Goal: Task Accomplishment & Management: Use online tool/utility

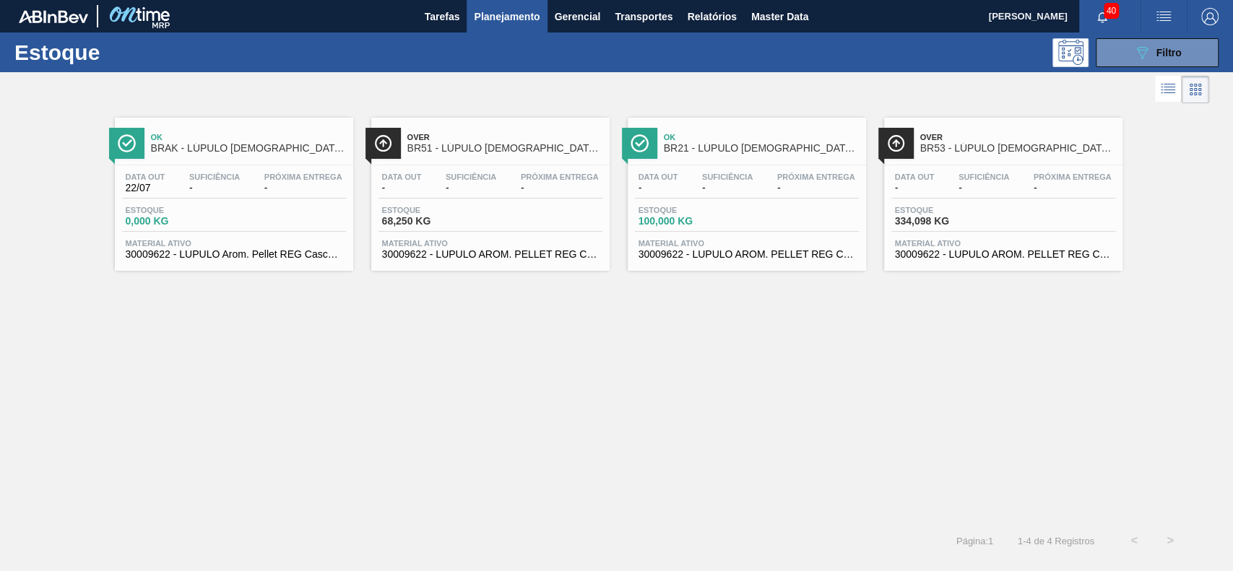
click at [733, 397] on div "Ok BRAK - LÚPULO [DEMOGRAPHIC_DATA] PELLET CASCADE AMERICAN Data [DATE] Suficiê…" at bounding box center [616, 315] width 1233 height 416
click at [805, 83] on div at bounding box center [604, 89] width 1209 height 35
click at [1171, 98] on li at bounding box center [1168, 89] width 27 height 26
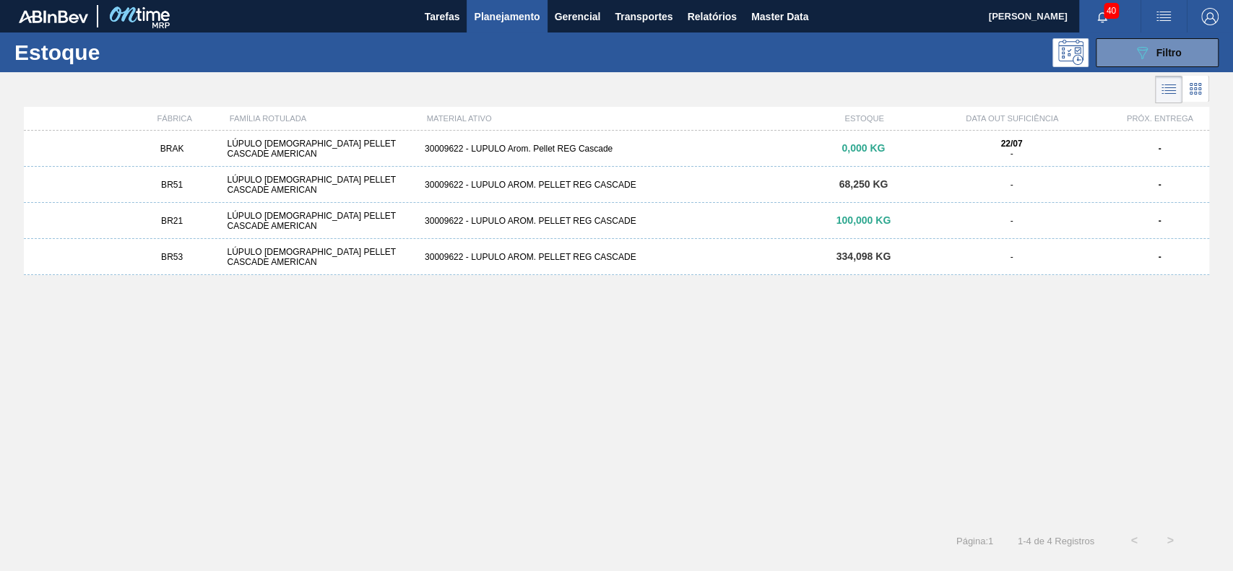
click at [1190, 98] on li at bounding box center [1195, 89] width 27 height 26
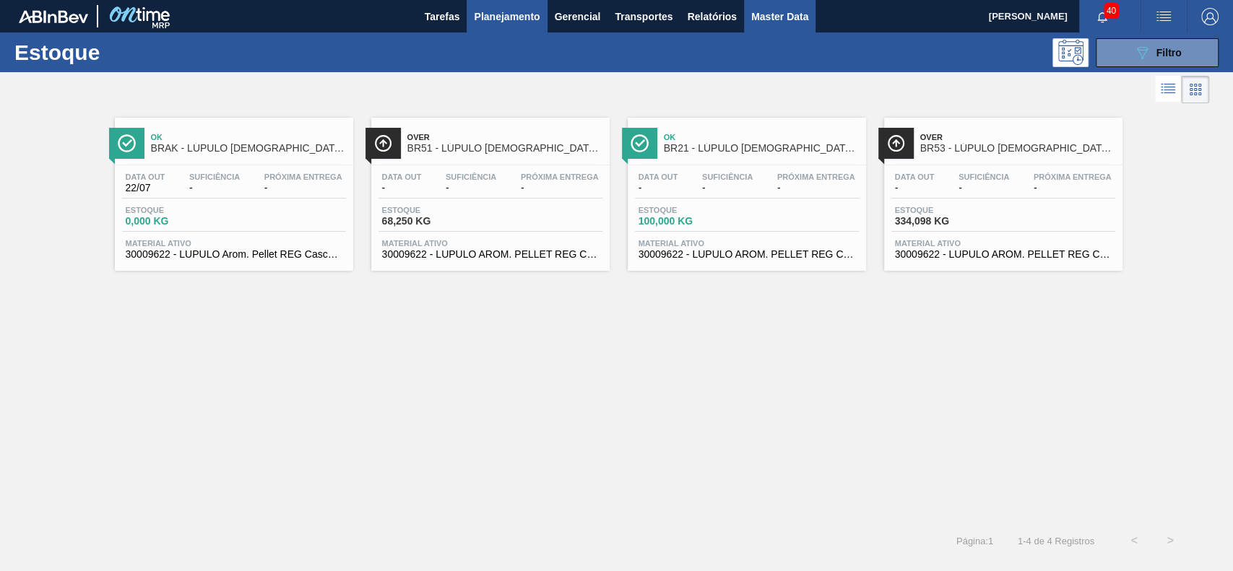
click at [812, 10] on button "Master Data" at bounding box center [779, 16] width 71 height 32
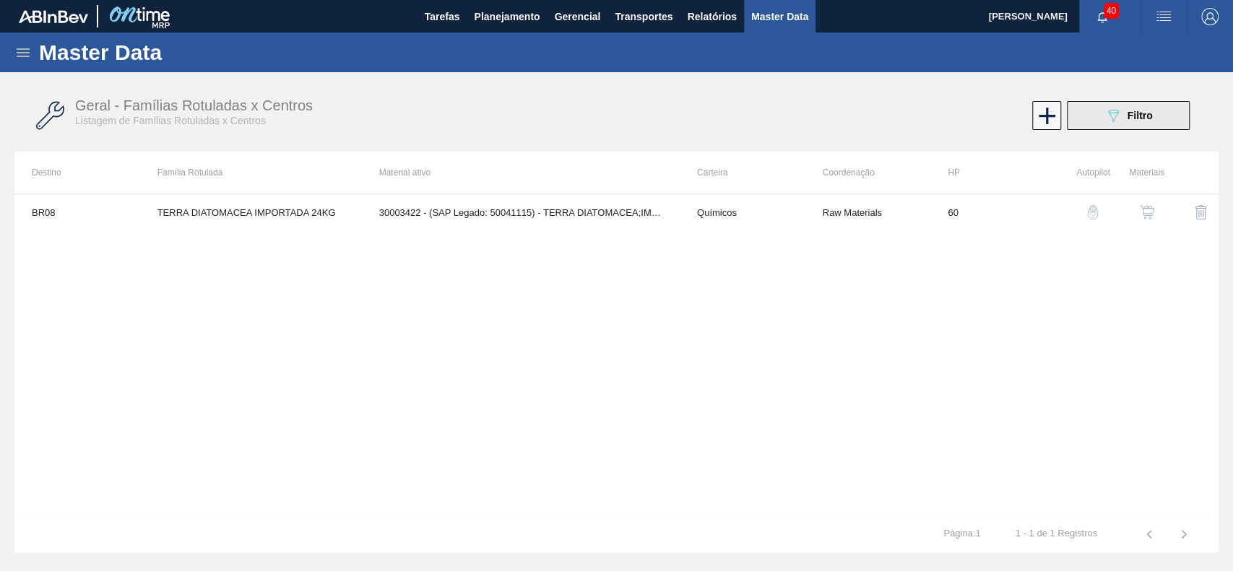
click at [1106, 118] on icon "089F7B8B-B2A5-4AFE-B5C0-19BA573D28AC" at bounding box center [1112, 115] width 17 height 17
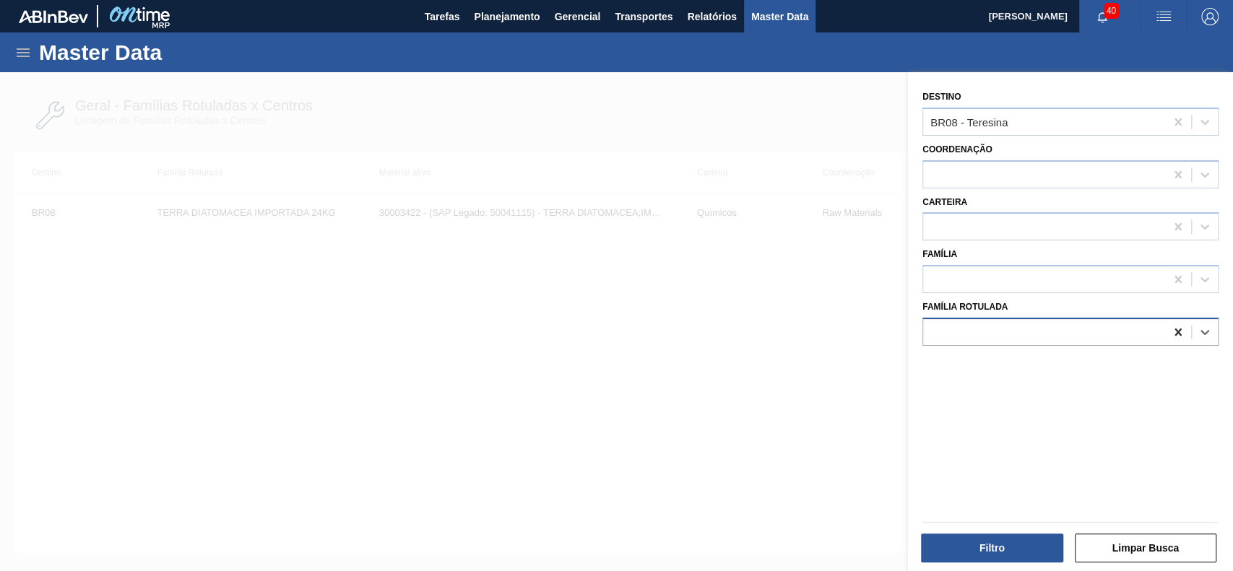
click at [1174, 332] on icon at bounding box center [1177, 332] width 6 height 7
click at [1029, 329] on div at bounding box center [1044, 331] width 242 height 21
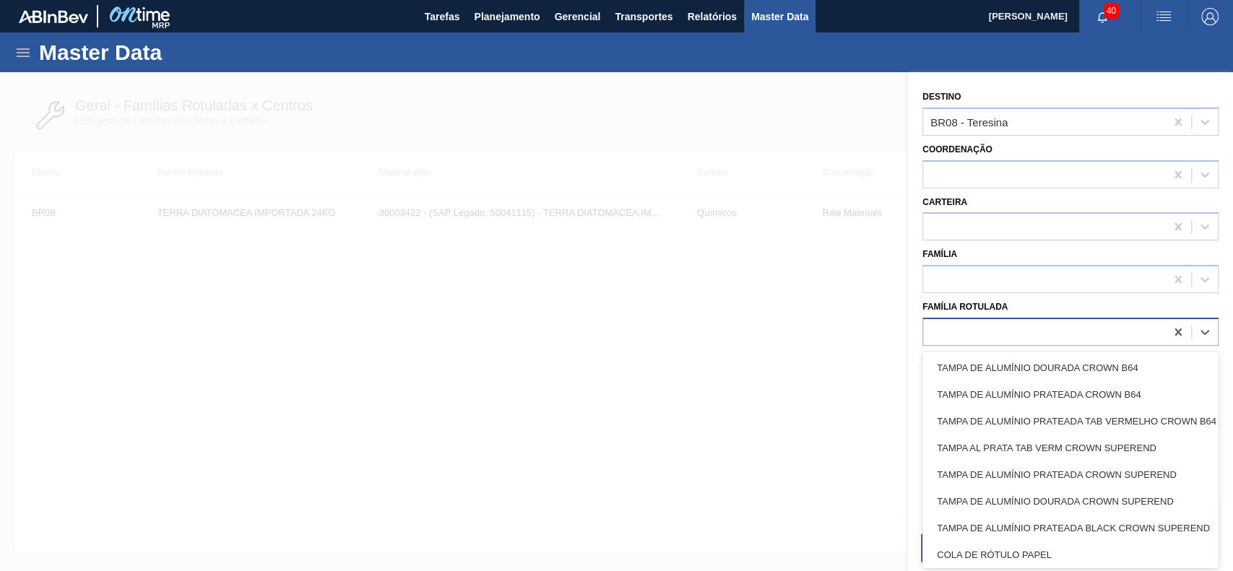
paste Rotulada "LÚPULO AROMÁTICO PELLET CASCADE AMERICAN"
type Rotulada "LÚPULO AROMÁTICO PELLET CASCADE AMERICAN"
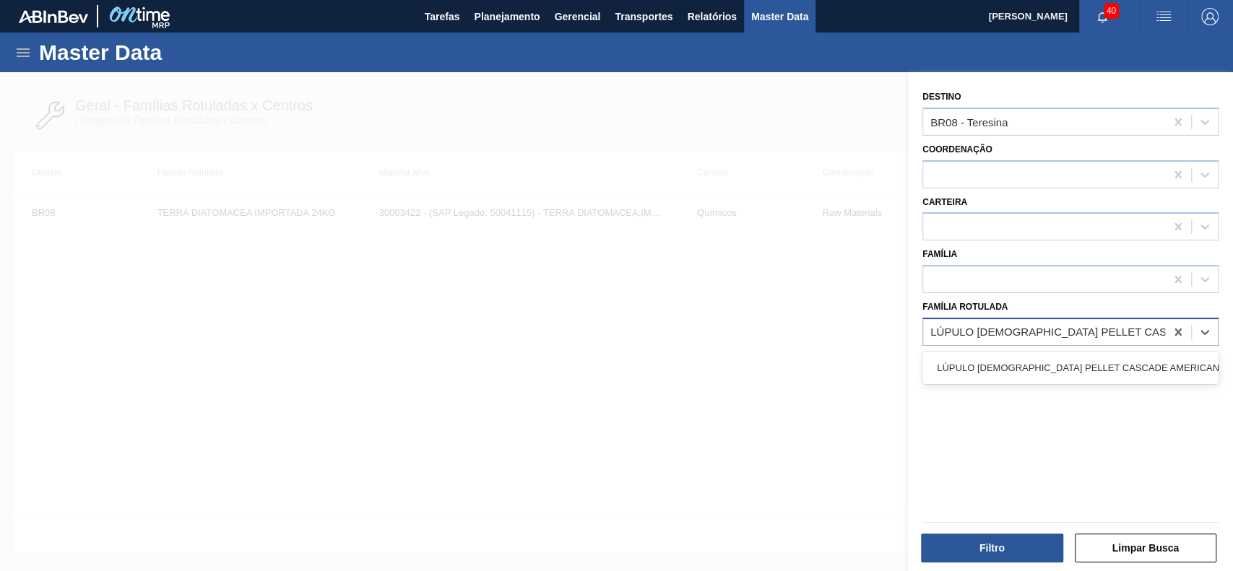
scroll to position [0, 37]
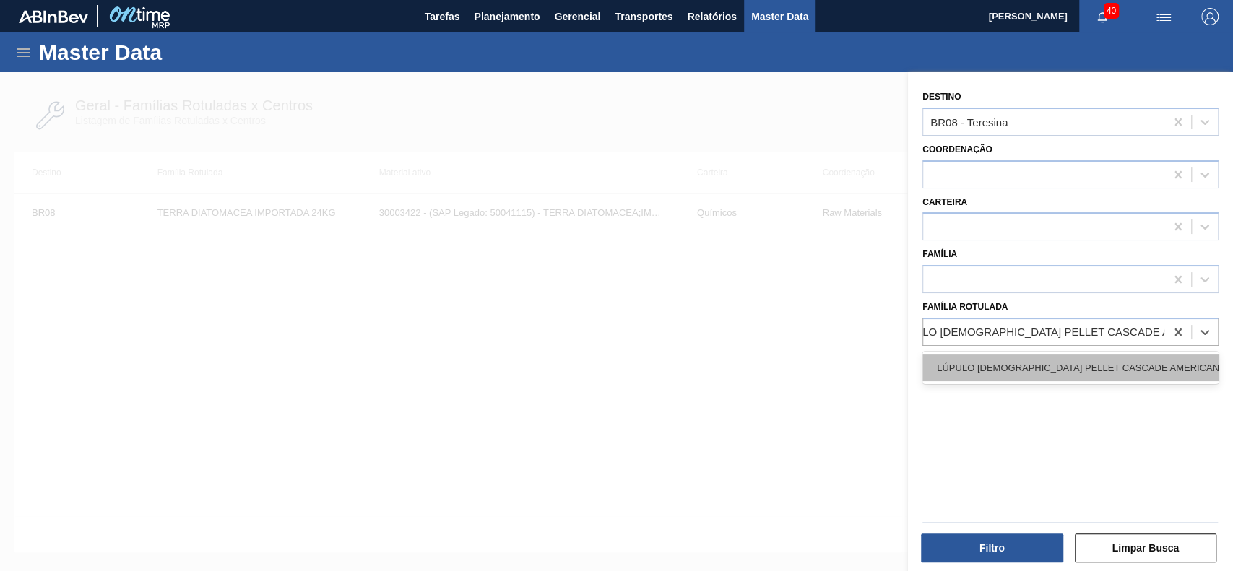
click at [1062, 362] on div "LÚPULO AROMÁTICO PELLET CASCADE AMERICAN" at bounding box center [1070, 368] width 296 height 27
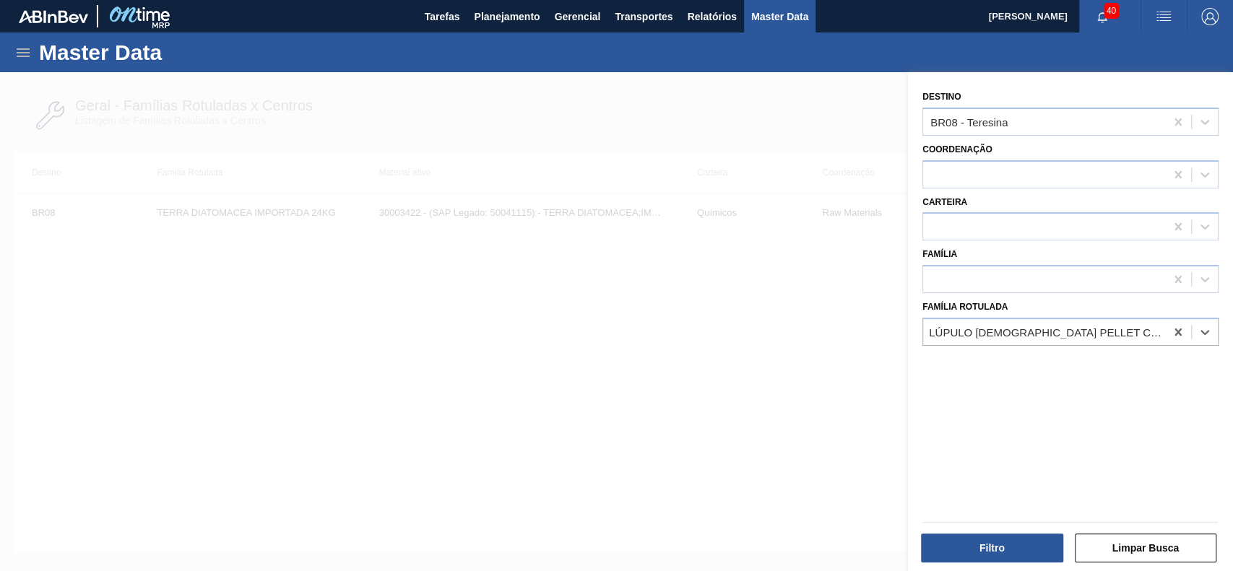
scroll to position [0, 1]
click at [1028, 118] on div "BR08 - Teresina" at bounding box center [1044, 121] width 242 height 21
click at [1171, 118] on icon at bounding box center [1178, 122] width 14 height 14
click at [994, 551] on button "Filtro" at bounding box center [992, 548] width 142 height 29
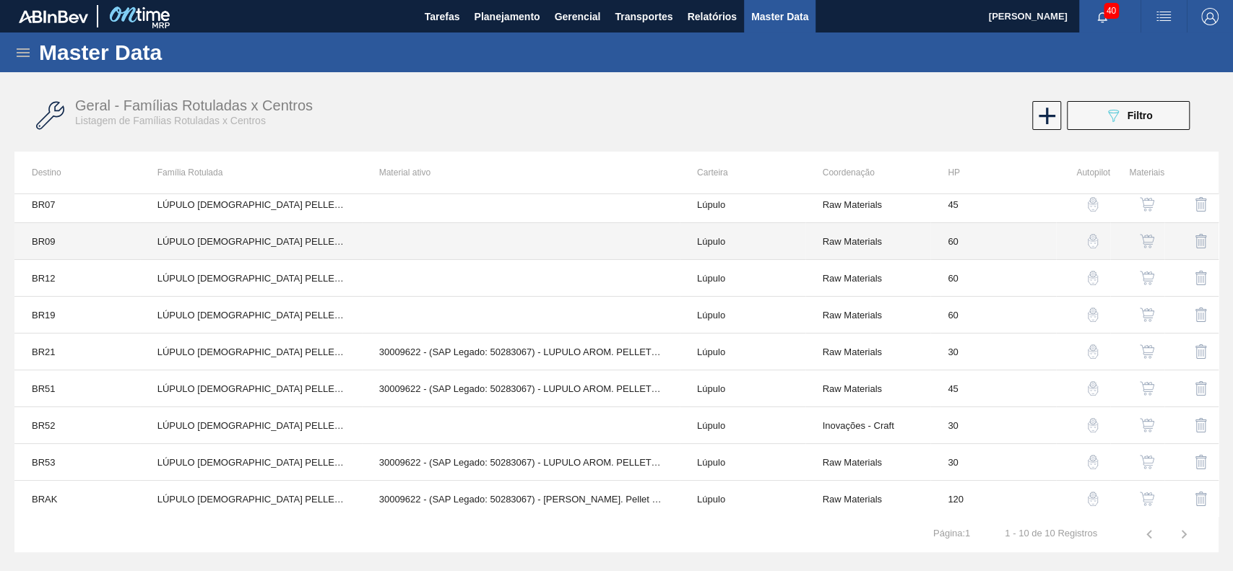
scroll to position [0, 0]
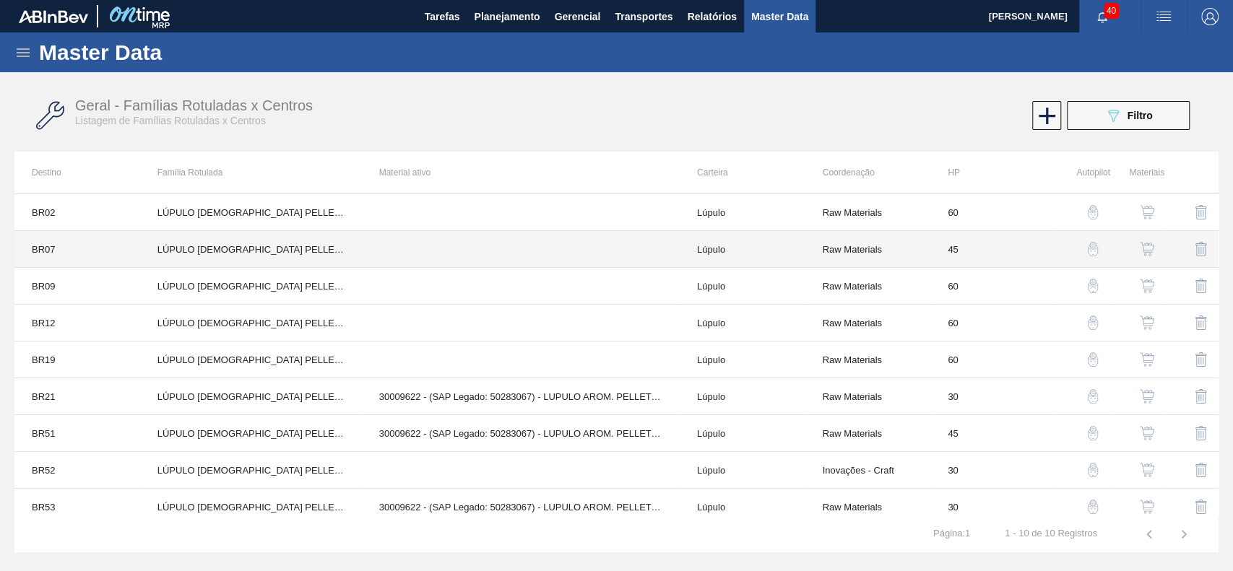
click at [634, 251] on td at bounding box center [521, 249] width 318 height 37
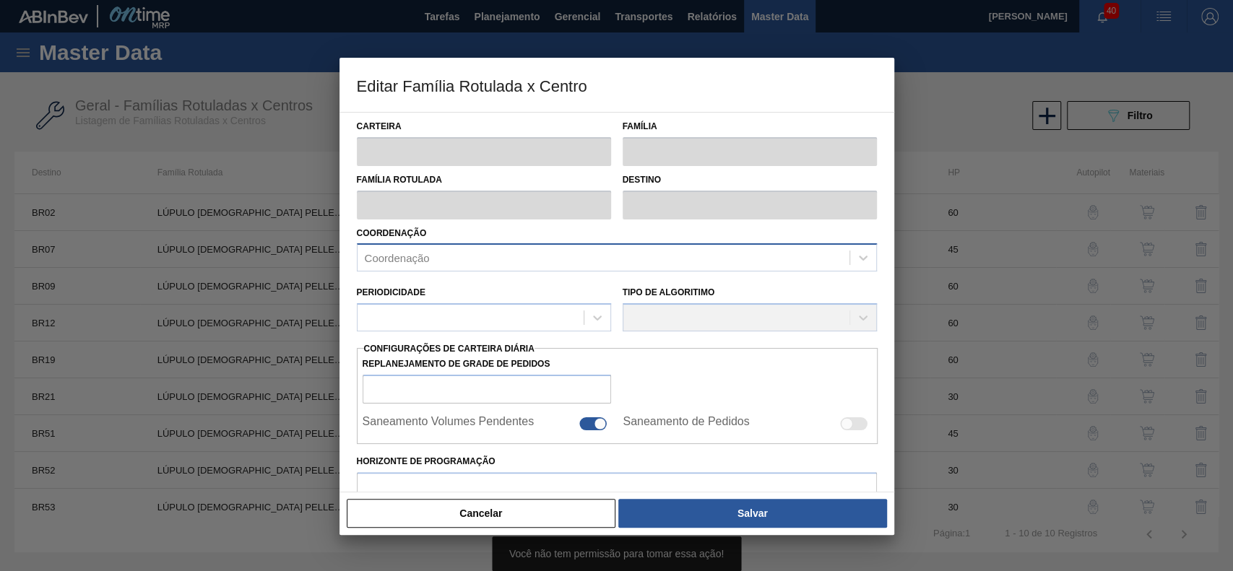
type input "Lúpulo"
type input "LÚPULO AROMÁTICO PELLET CASCADE AMERICAN"
type input "BR07 - Macacu"
type input "45"
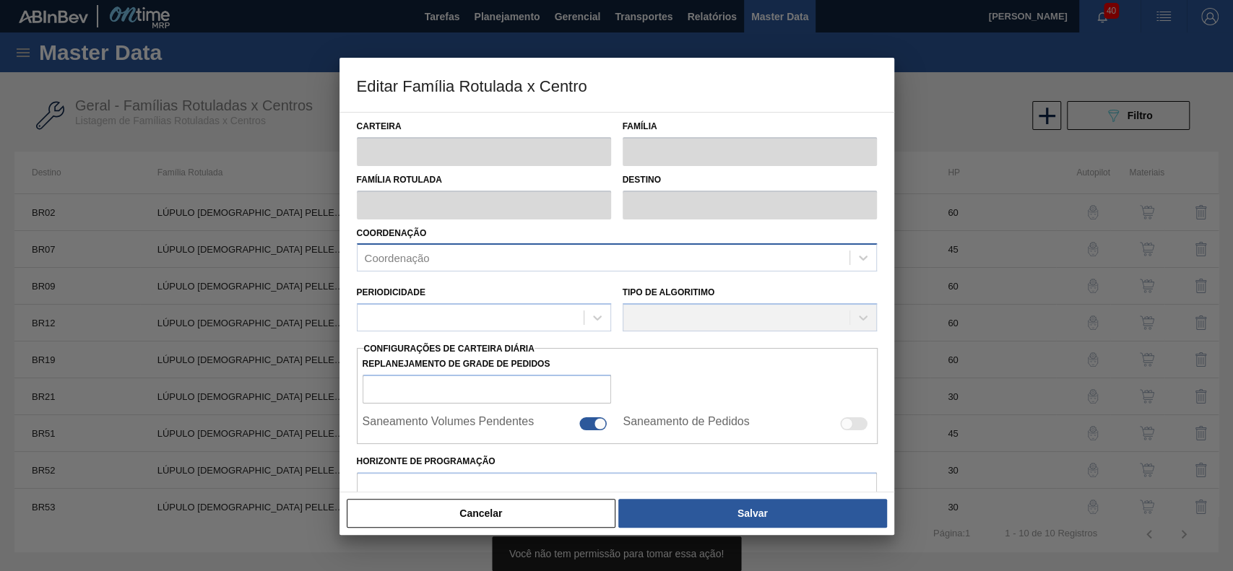
type input "200"
type input "1.600"
type input "50"
type input "900,000"
checkbox input "true"
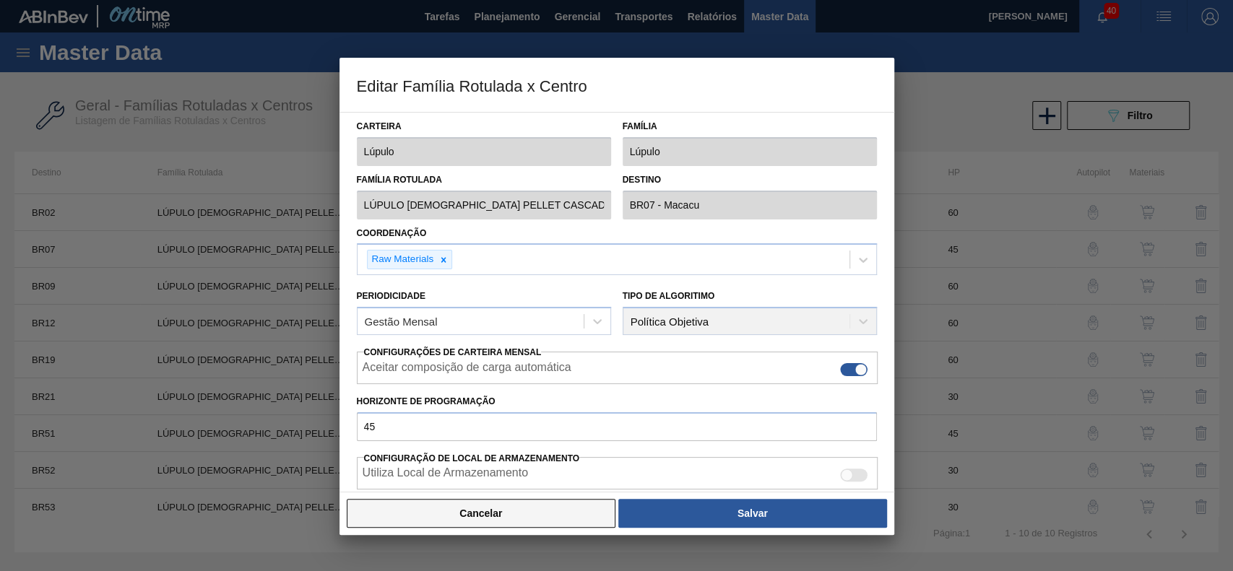
click at [552, 521] on button "Cancelar" at bounding box center [481, 513] width 269 height 29
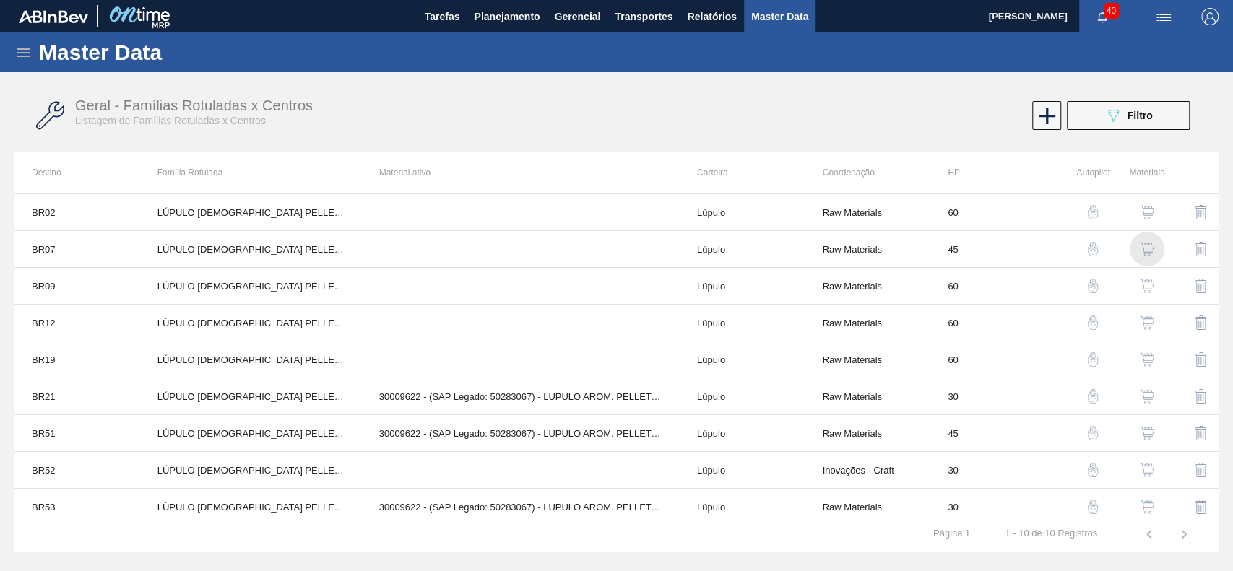
click at [1149, 246] on img "button" at bounding box center [1147, 249] width 14 height 14
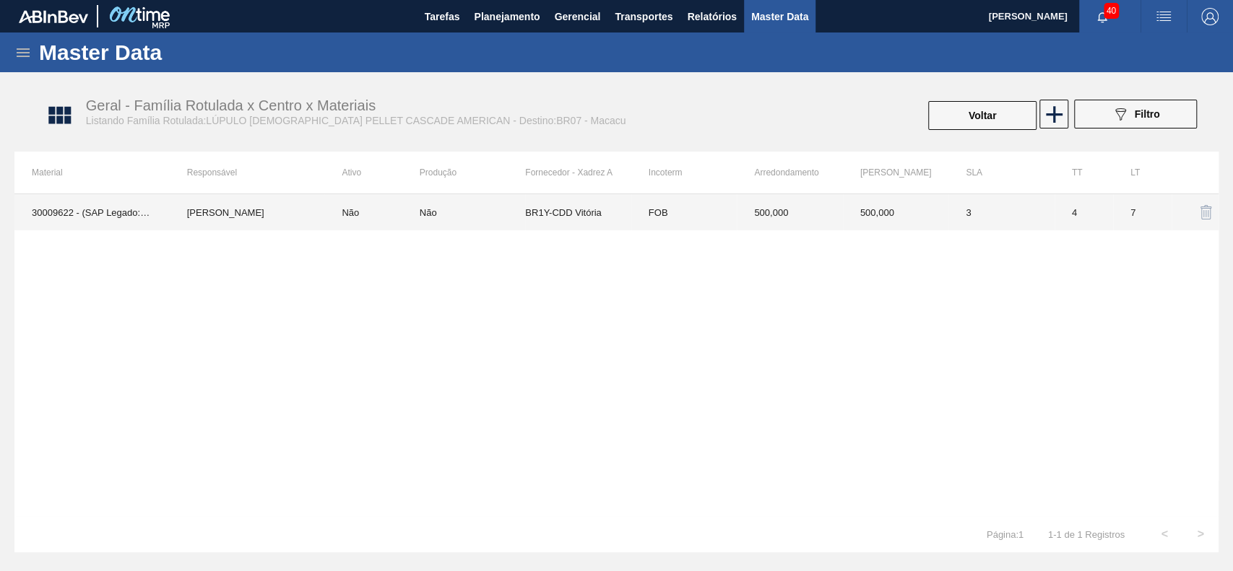
click at [706, 217] on td "FOB" at bounding box center [683, 212] width 105 height 36
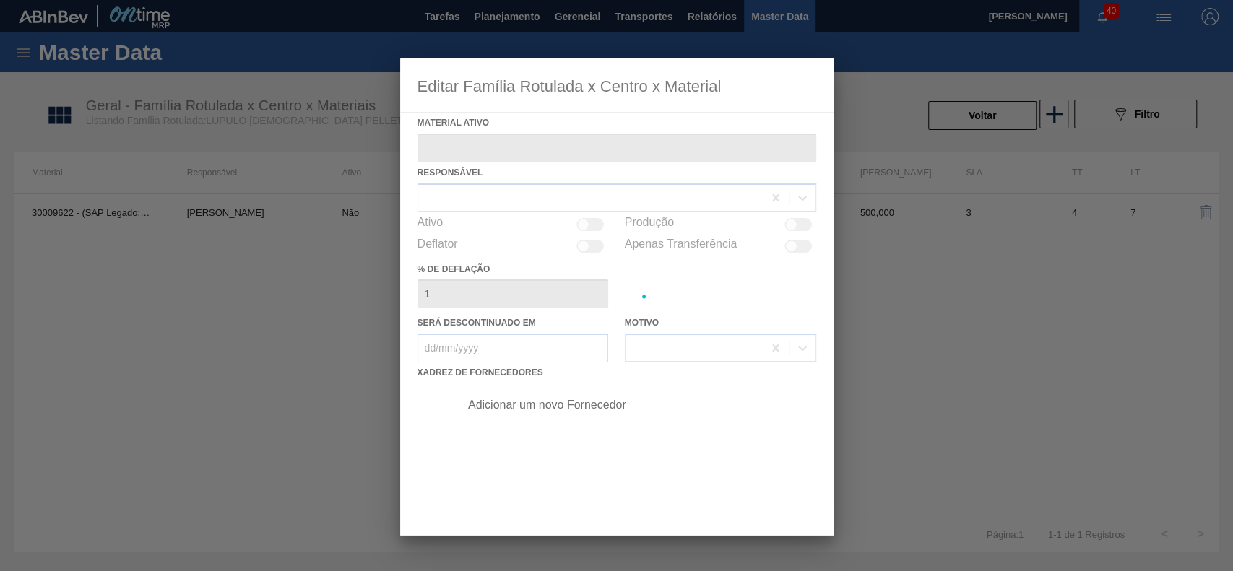
type ativo "30009622 - (SAP Legado: 50283067) - LUPULO AROM. PELLET REG CASCADE"
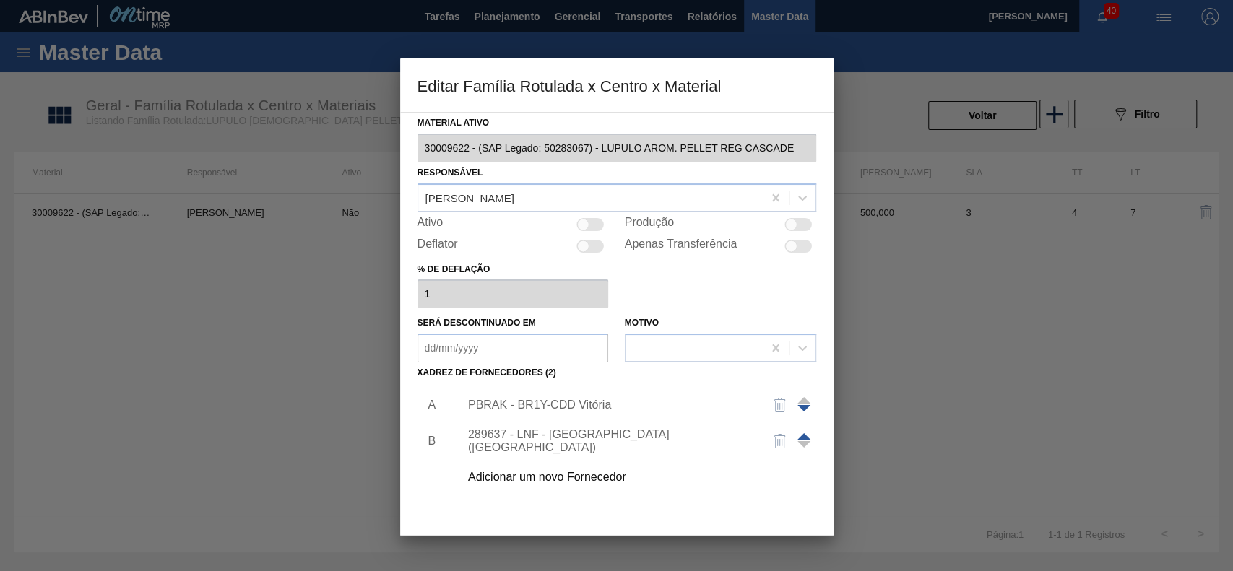
click at [586, 225] on div at bounding box center [583, 224] width 12 height 12
checkbox input "true"
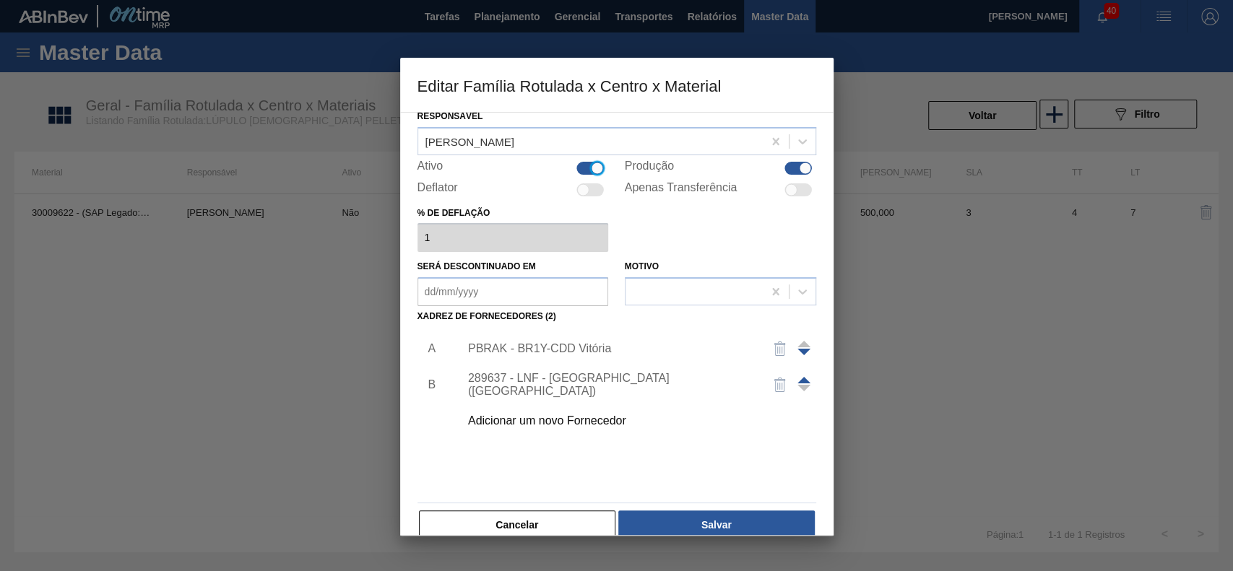
scroll to position [79, 0]
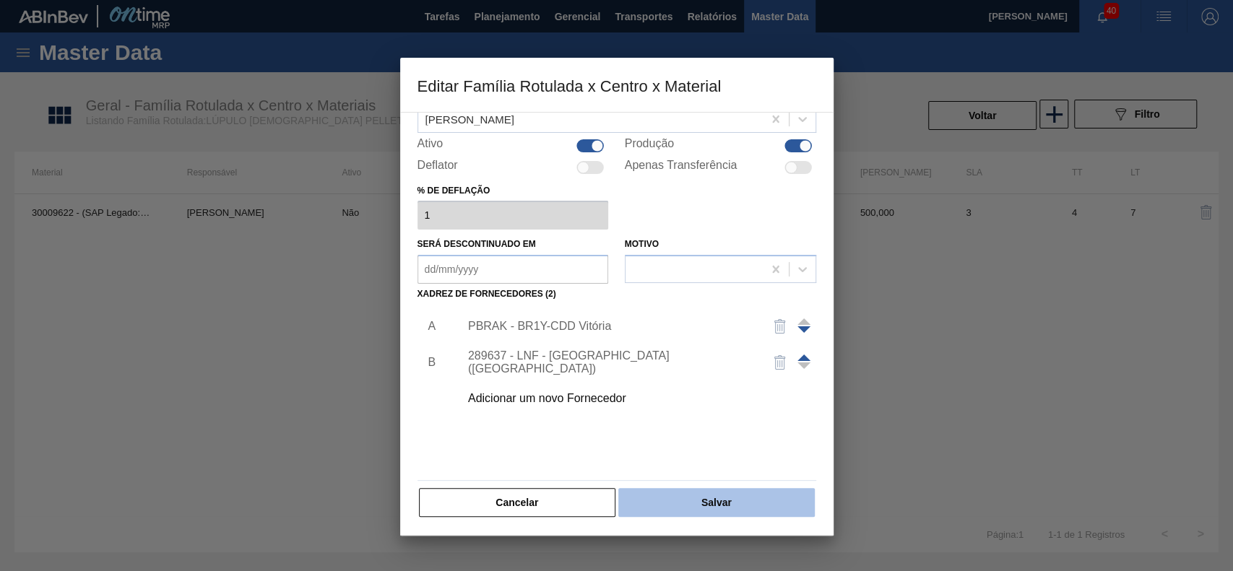
click at [687, 509] on button "Salvar" at bounding box center [716, 502] width 196 height 29
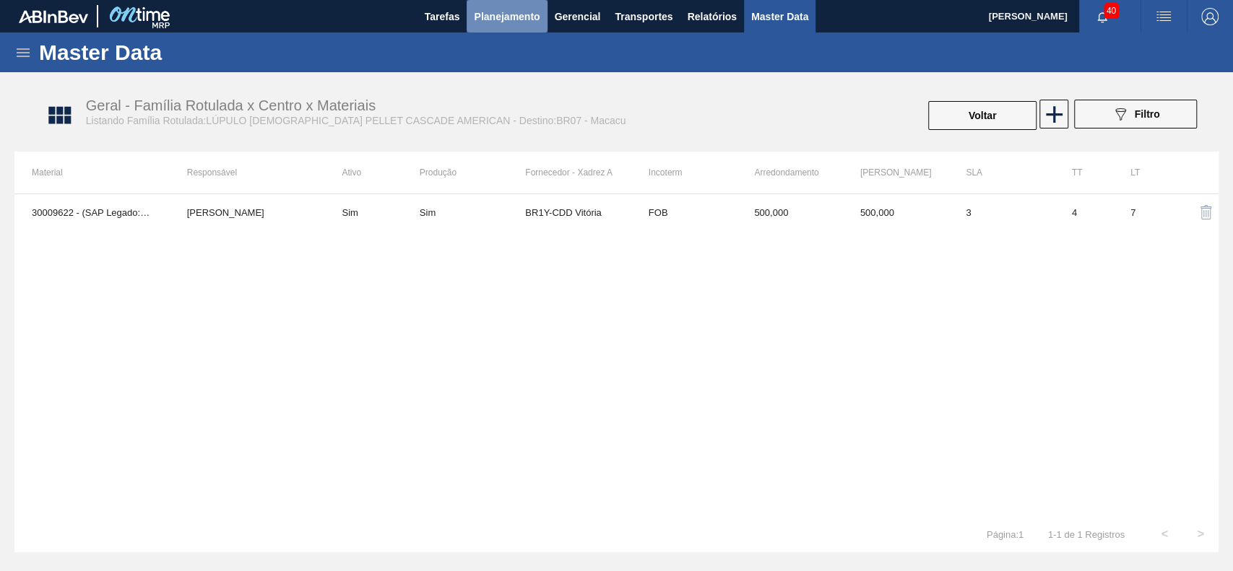
click at [510, 14] on span "Planejamento" at bounding box center [507, 16] width 66 height 17
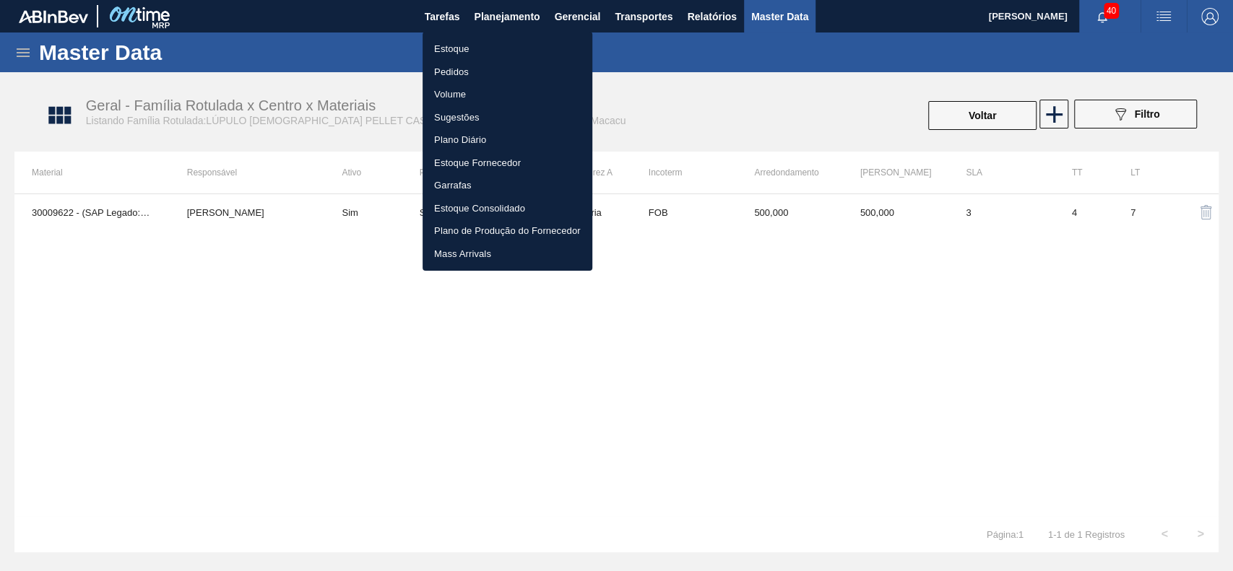
click at [474, 43] on li "Estoque" at bounding box center [507, 49] width 170 height 23
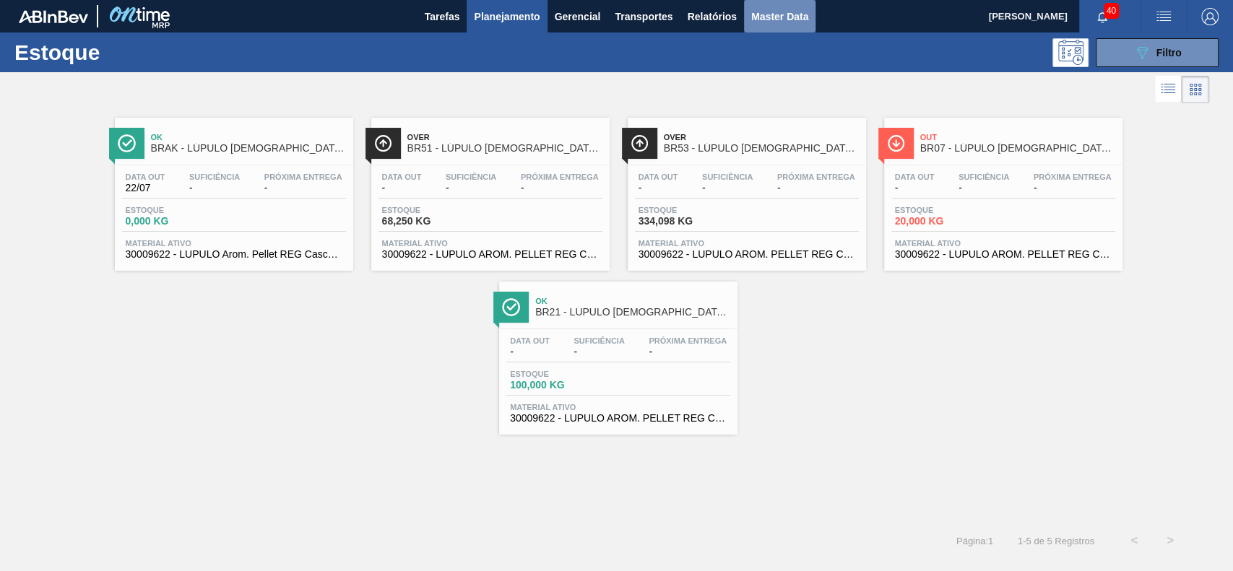
click at [764, 17] on span "Master Data" at bounding box center [779, 16] width 57 height 17
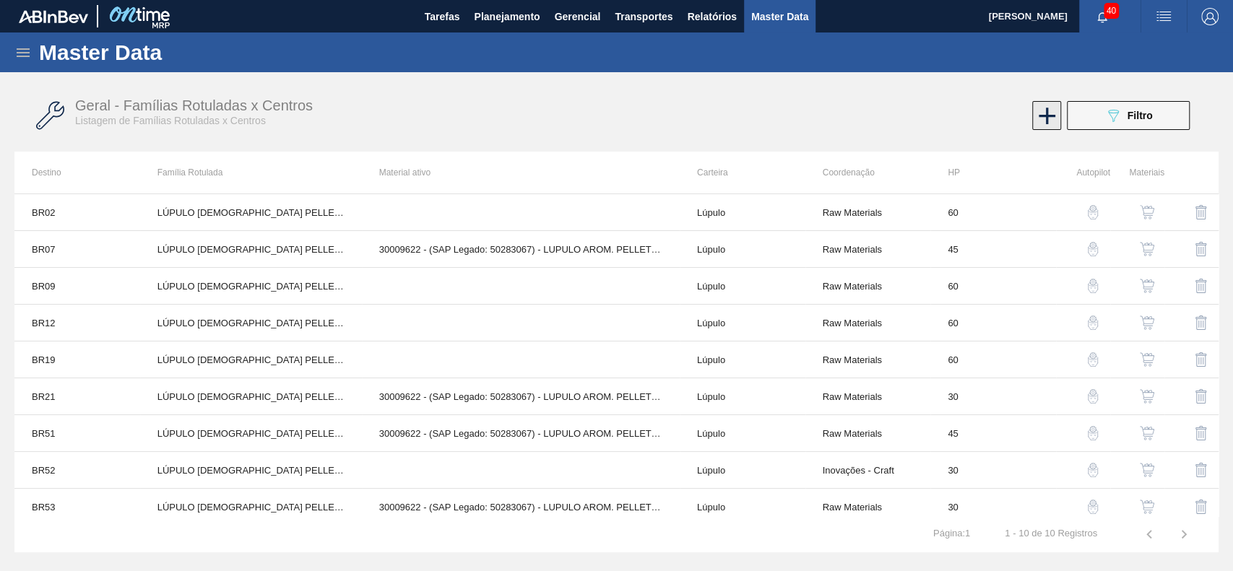
click at [1038, 119] on icon at bounding box center [1047, 116] width 28 height 28
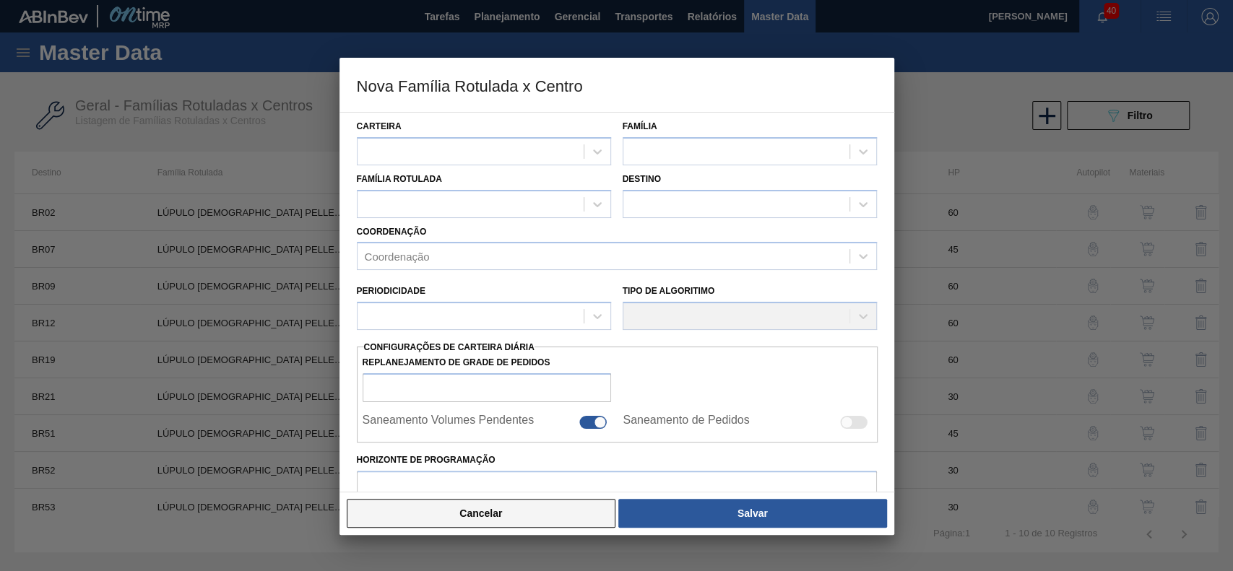
click at [509, 508] on button "Cancelar" at bounding box center [481, 513] width 269 height 29
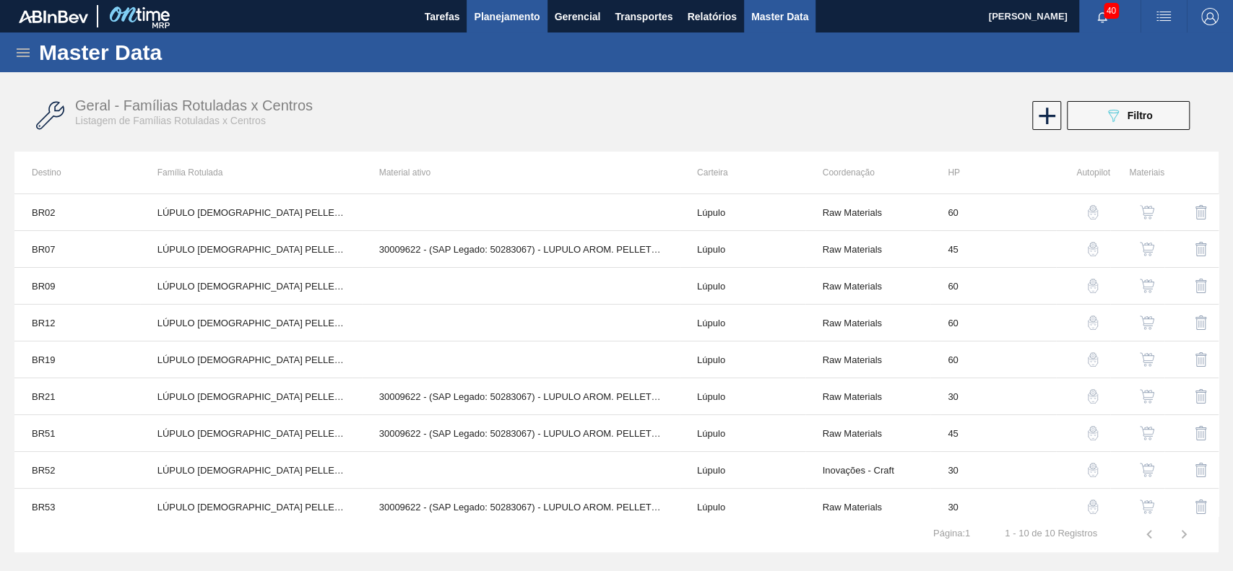
click at [489, 21] on span "Planejamento" at bounding box center [507, 16] width 66 height 17
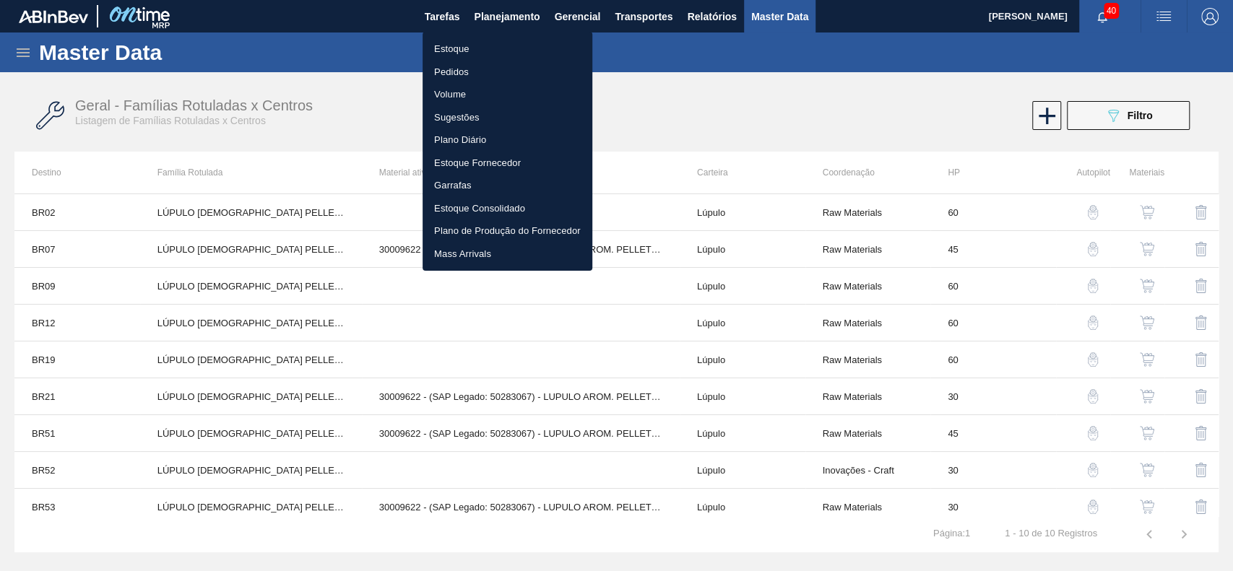
click at [485, 48] on li "Estoque" at bounding box center [507, 49] width 170 height 23
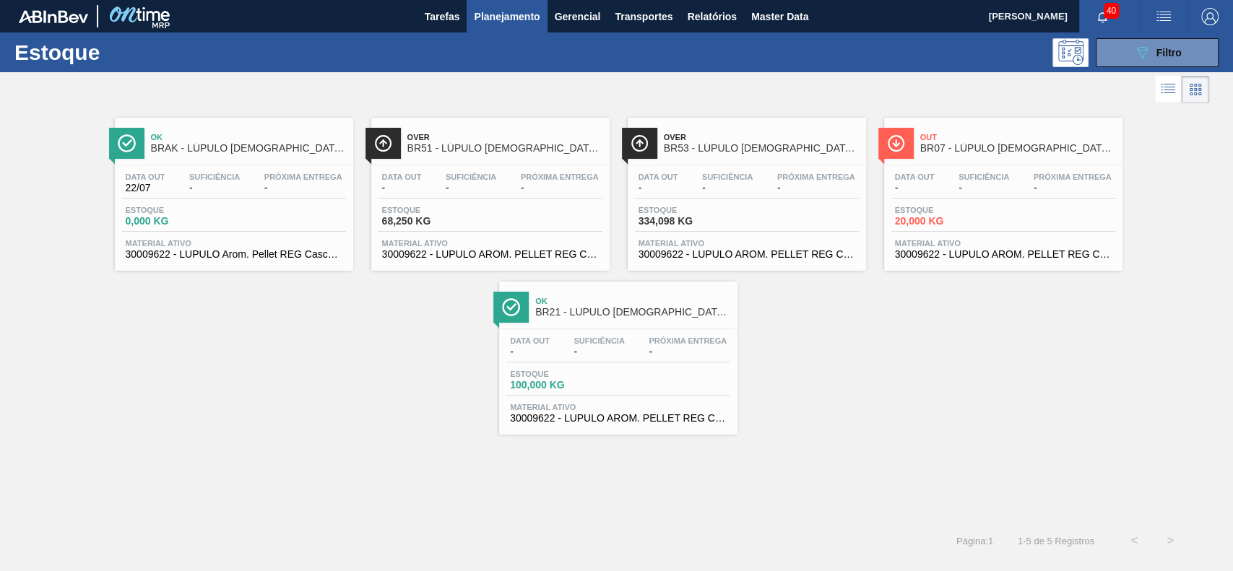
click at [698, 135] on span "Over" at bounding box center [761, 137] width 195 height 9
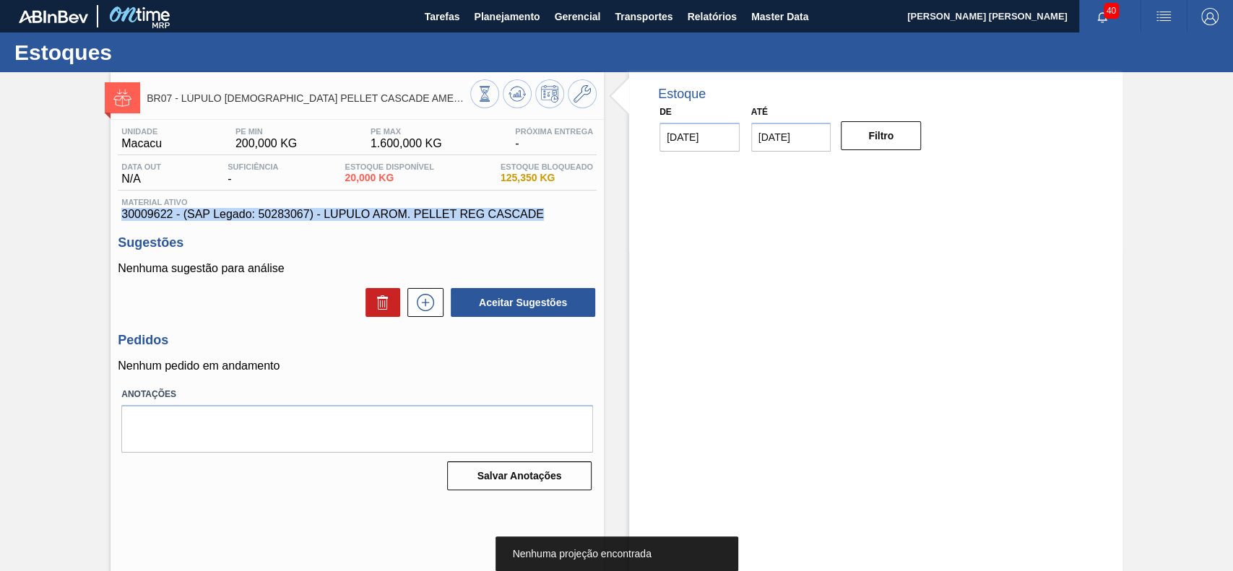
drag, startPoint x: 548, startPoint y: 217, endPoint x: 111, endPoint y: 212, distance: 436.9
click at [111, 212] on div "Unidade Macacu PE MIN 200,000 KG PE MAX 1.600,000 KG Próxima Entrega - Data out…" at bounding box center [356, 308] width 493 height 376
copy span "30009622 - (SAP Legado: 50283067) - LUPULO AROM. PELLET REG CASCADE"
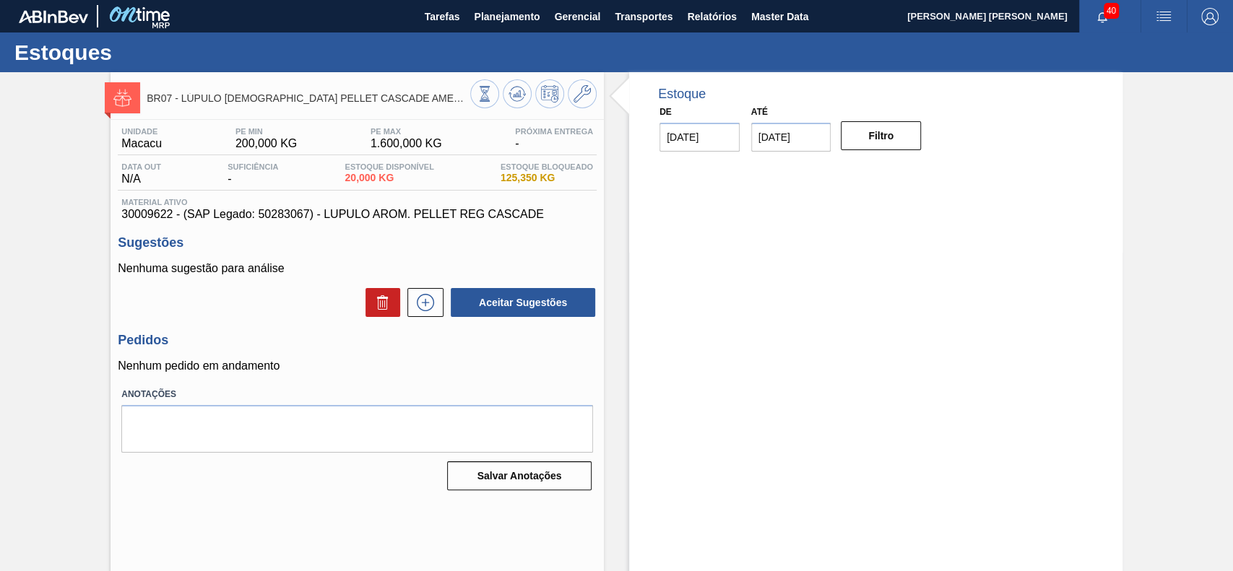
drag, startPoint x: 588, startPoint y: 256, endPoint x: 576, endPoint y: 251, distance: 13.0
click at [586, 255] on div "Sugestões Nenhuma sugestão para análise Aceitar Sugestões" at bounding box center [357, 276] width 479 height 83
click at [433, 305] on icon at bounding box center [425, 302] width 23 height 17
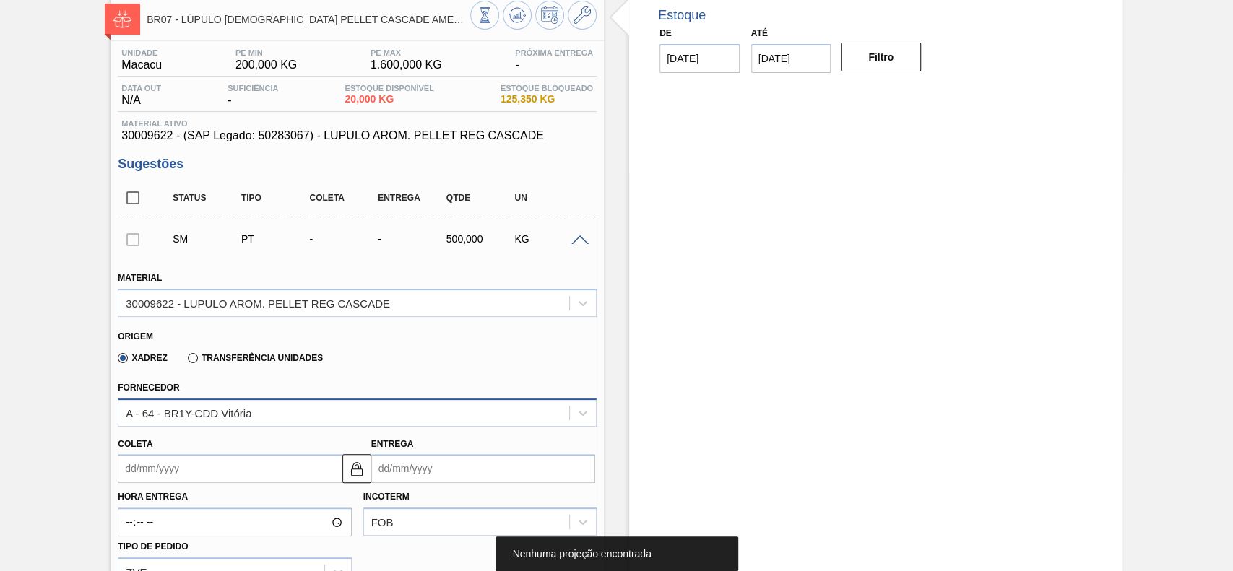
scroll to position [96, 0]
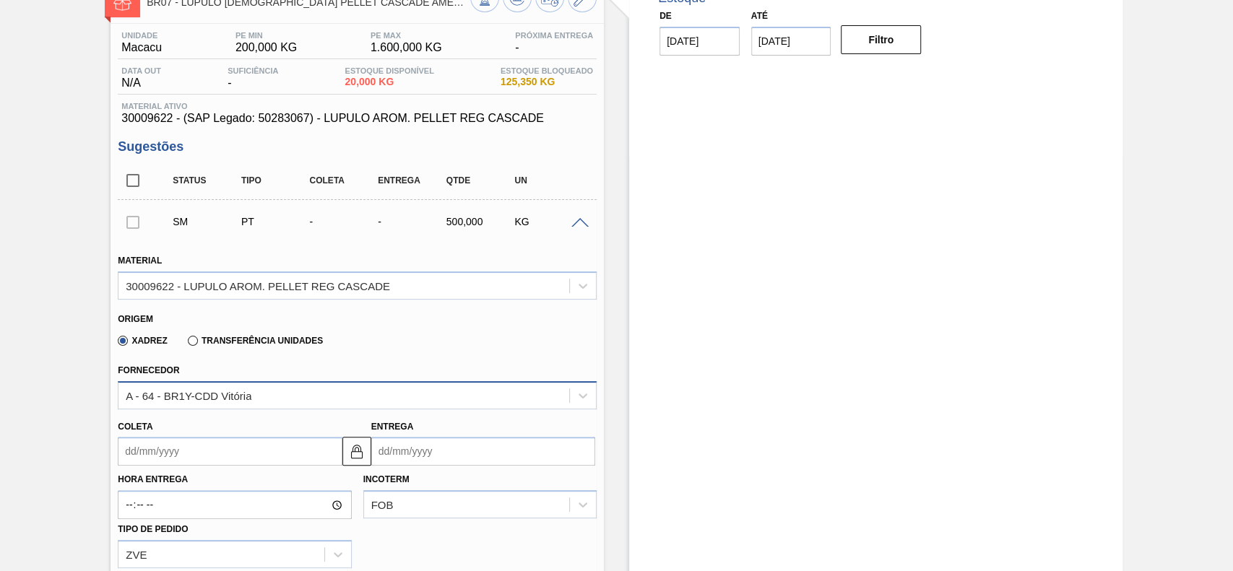
click at [245, 409] on div "A - 64 - BR1Y-CDD Vitória" at bounding box center [357, 395] width 479 height 28
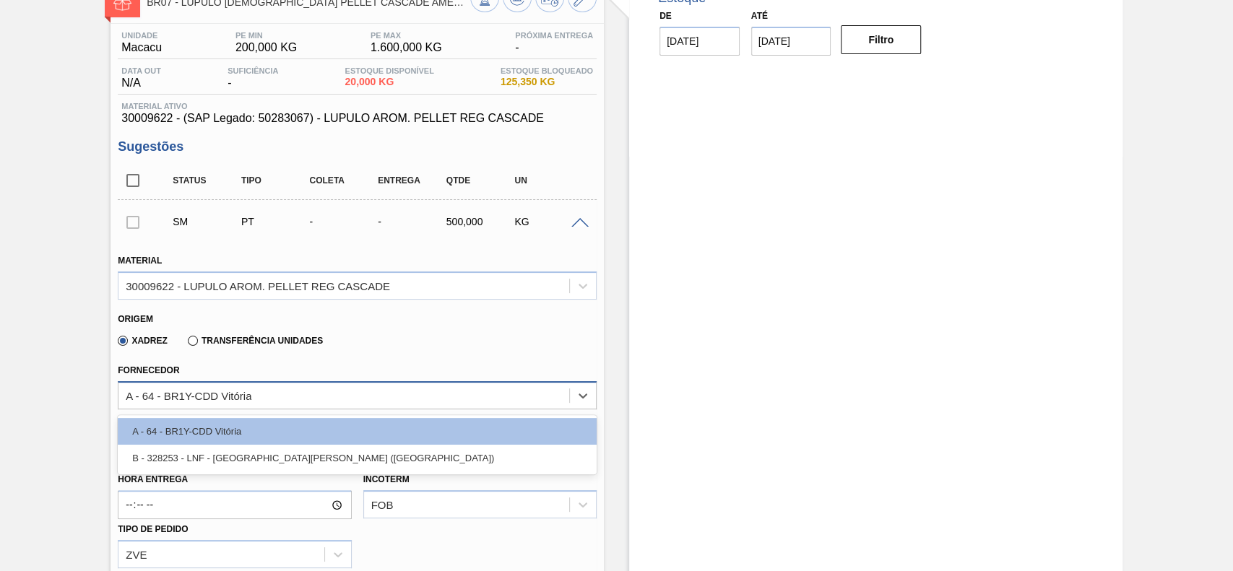
click at [241, 392] on div "A - 64 - BR1Y-CDD Vitória" at bounding box center [189, 395] width 126 height 12
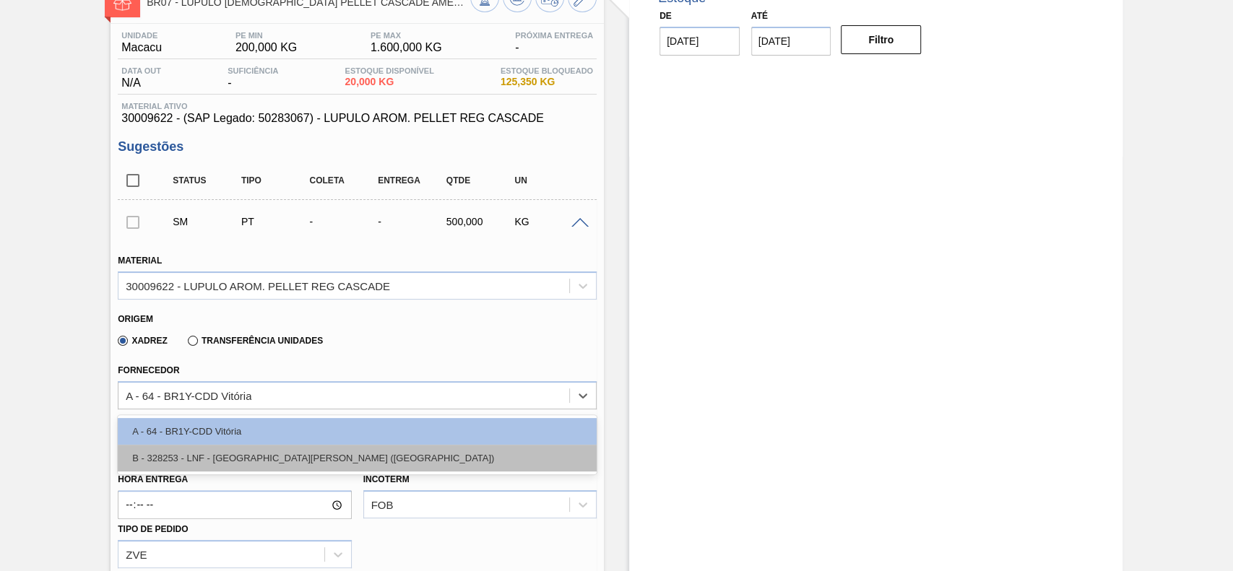
click at [248, 456] on div "B - 328253 - LNF - BENTO GONÇALVES (RS)" at bounding box center [357, 458] width 479 height 27
type input "20,000"
type input "25"
type input "0,25"
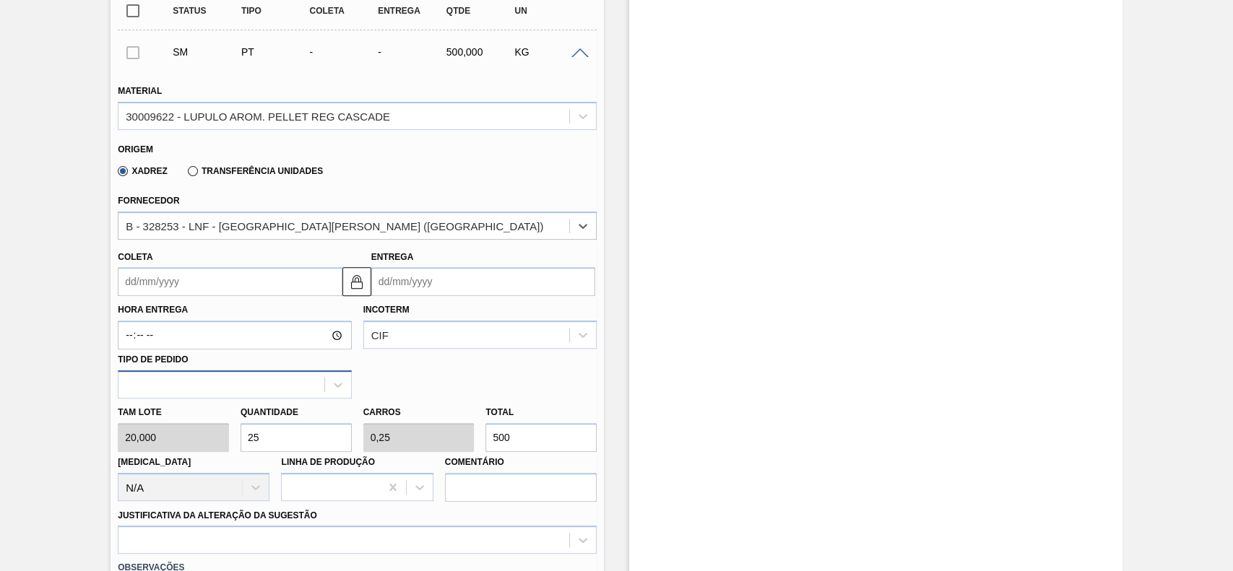
scroll to position [289, 0]
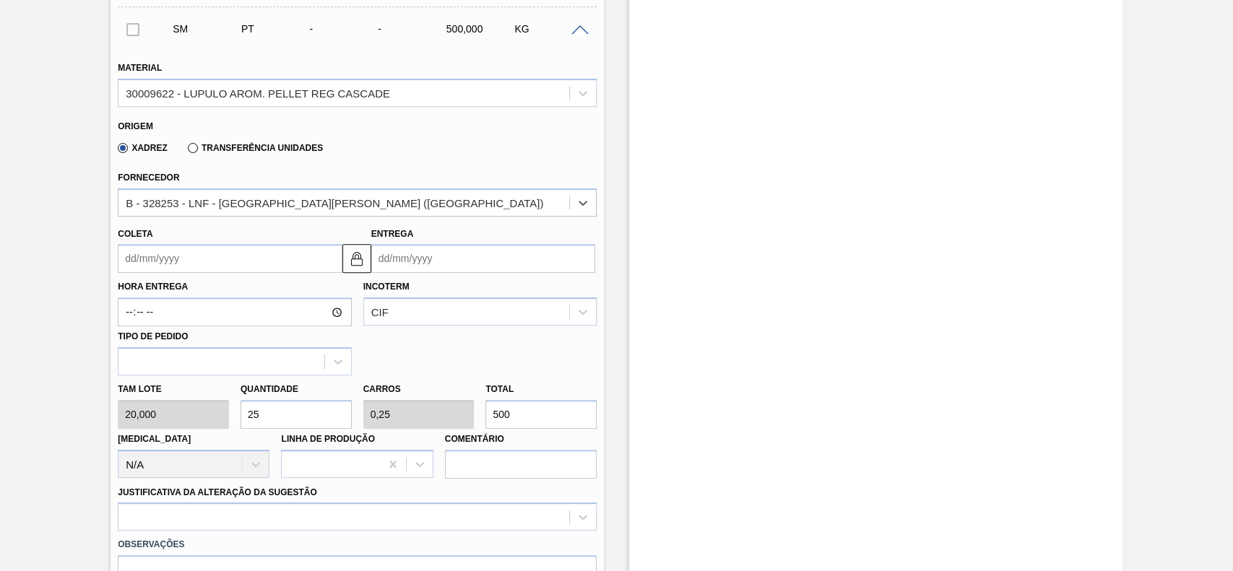
click at [212, 261] on input "Coleta" at bounding box center [230, 258] width 224 height 29
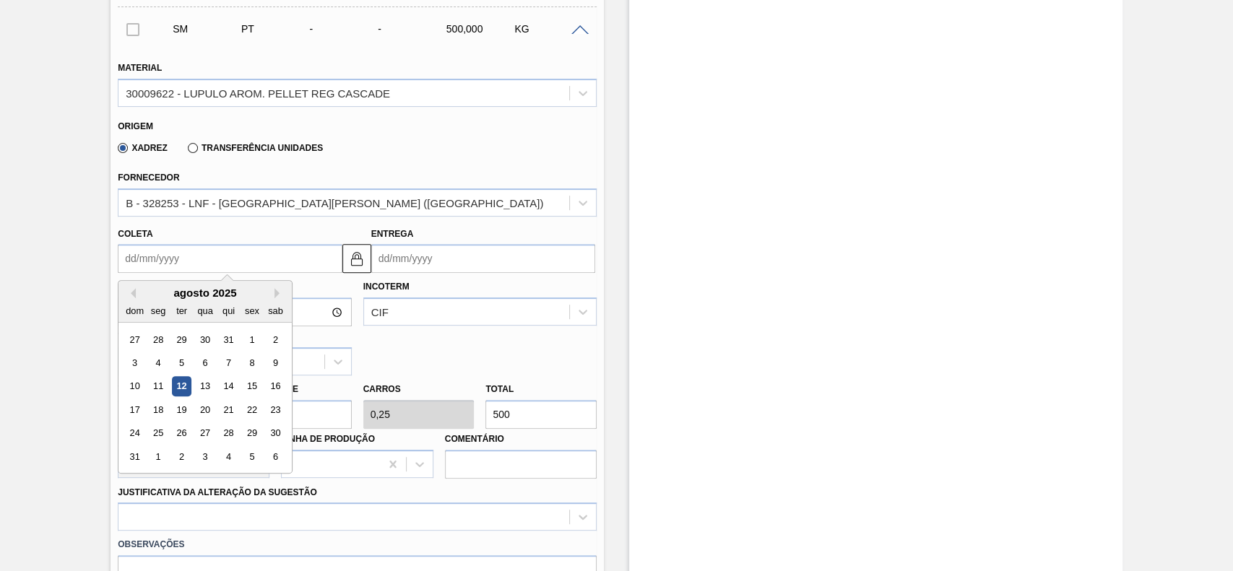
click at [172, 303] on div "ter" at bounding box center [181, 310] width 19 height 19
click at [225, 386] on div "14" at bounding box center [228, 386] width 19 height 19
type input "[DATE]"
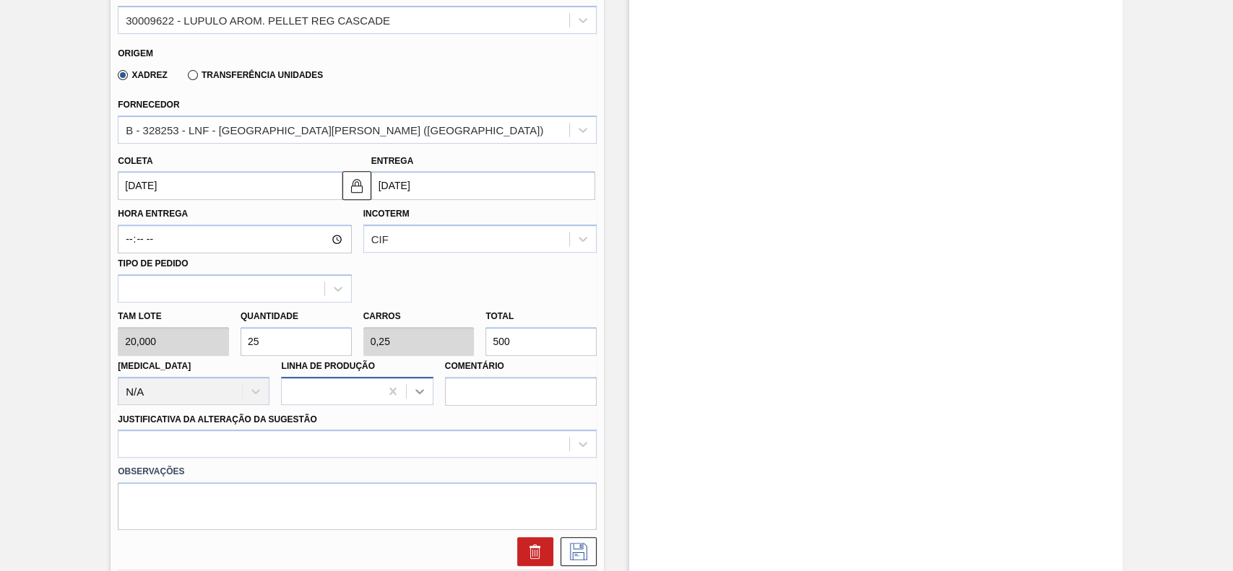
scroll to position [385, 0]
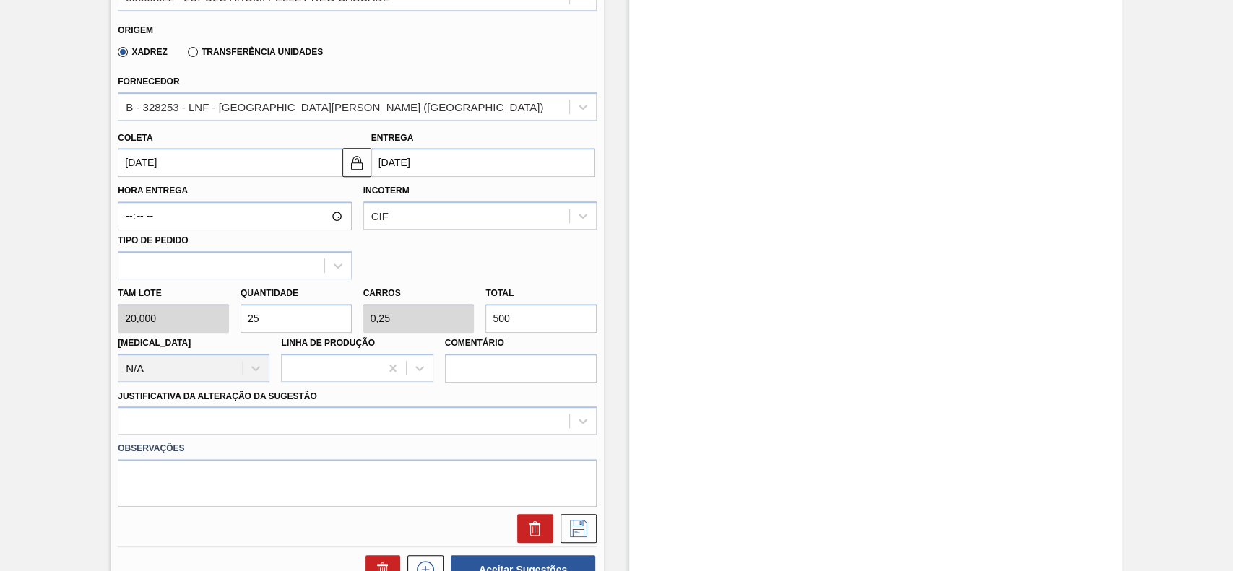
click at [519, 311] on input "500" at bounding box center [540, 318] width 111 height 29
type input "2"
type input "0,1"
type input "0,001"
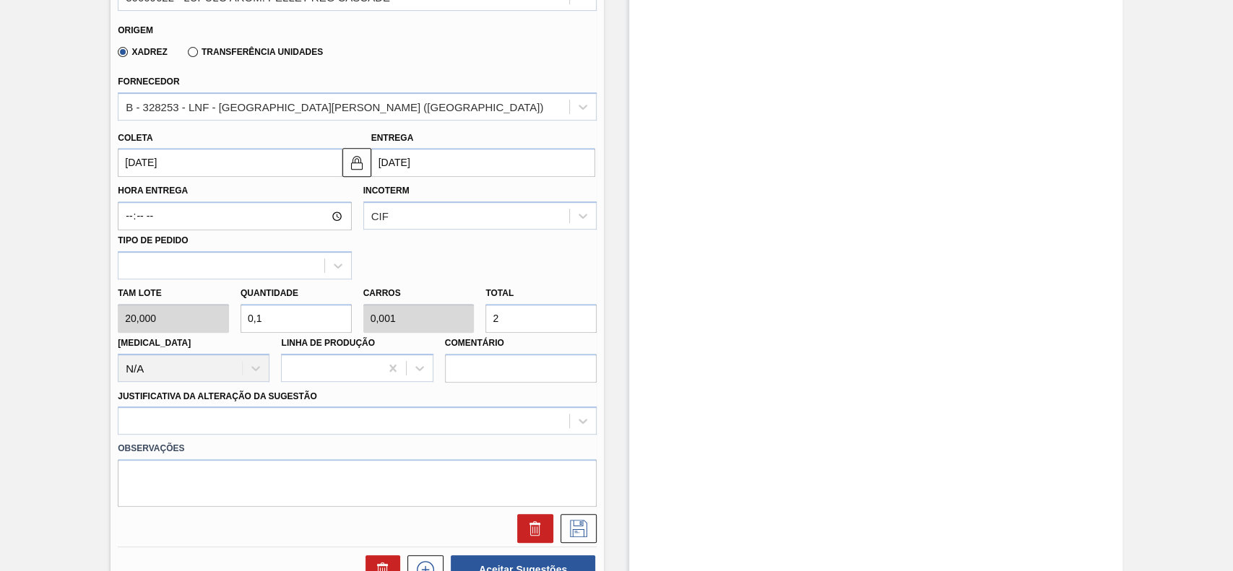
type input "0"
type input "0,2"
type input "0,002"
type input "4"
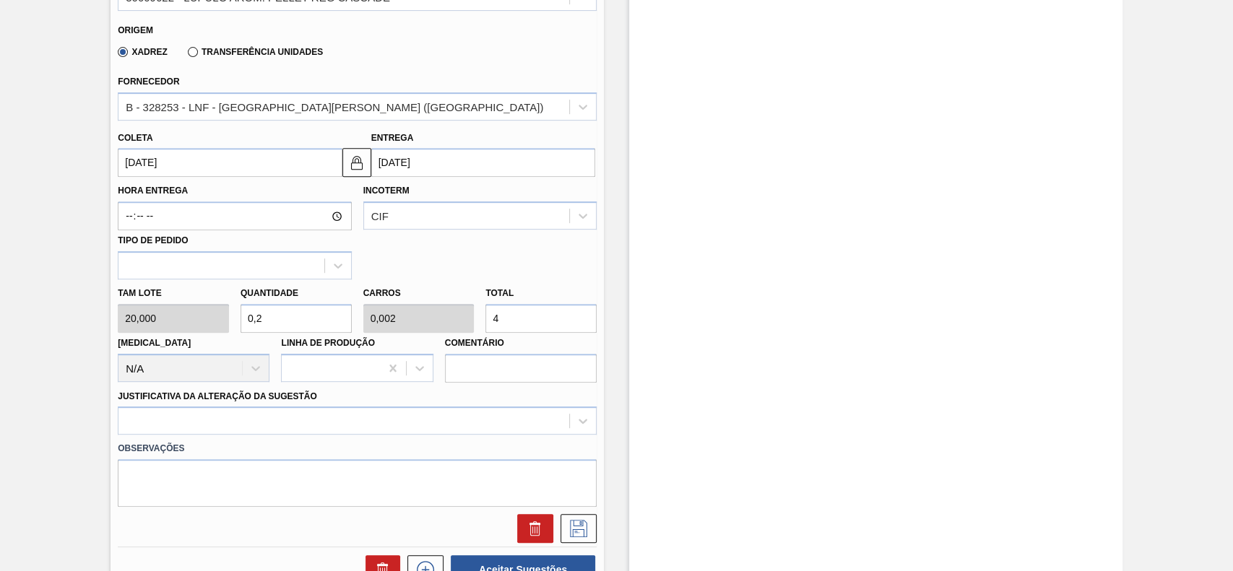
type input "2"
type input "0,02"
type input "40"
type input "20"
type input "0,2"
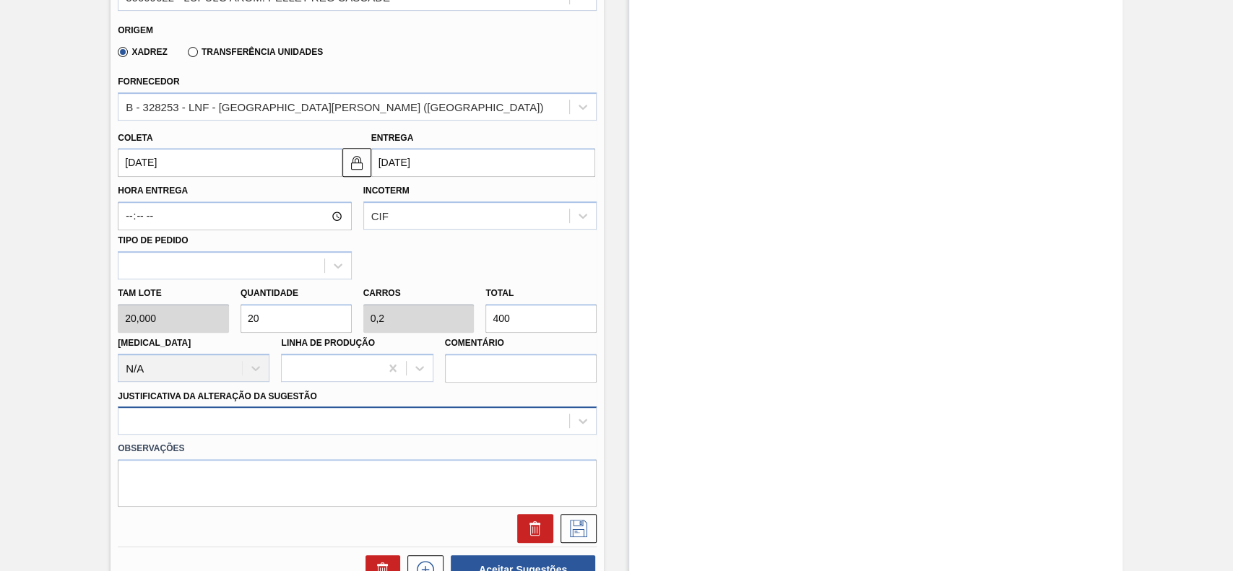
type input "400"
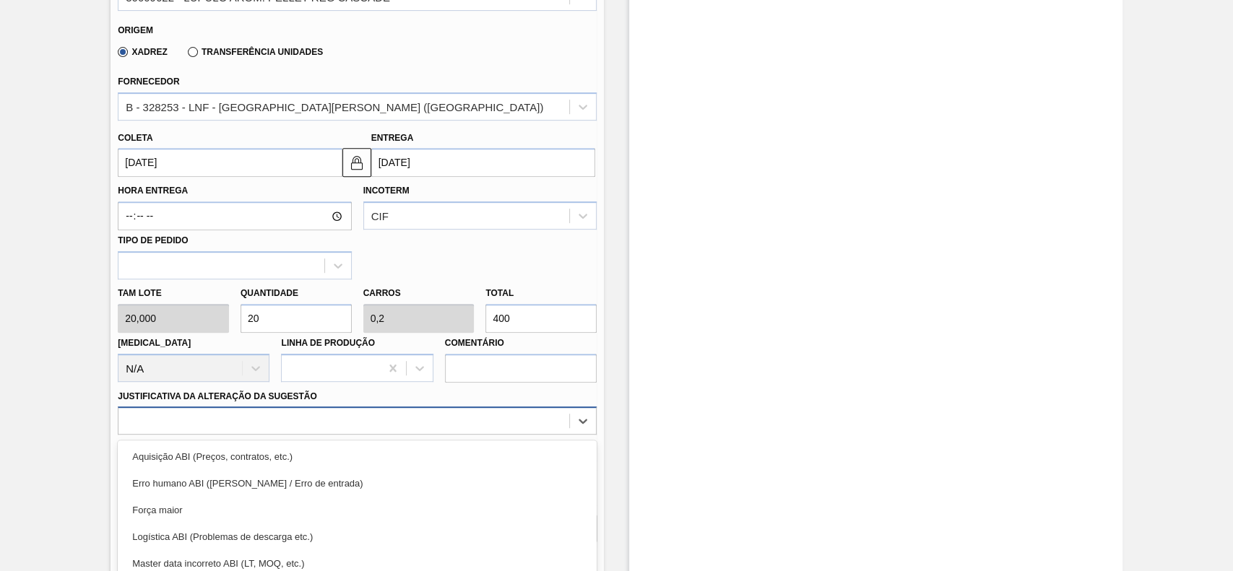
click at [305, 422] on div "option Força maior focused, 3 of 18. 18 results available. Use Up and Down to c…" at bounding box center [357, 421] width 479 height 28
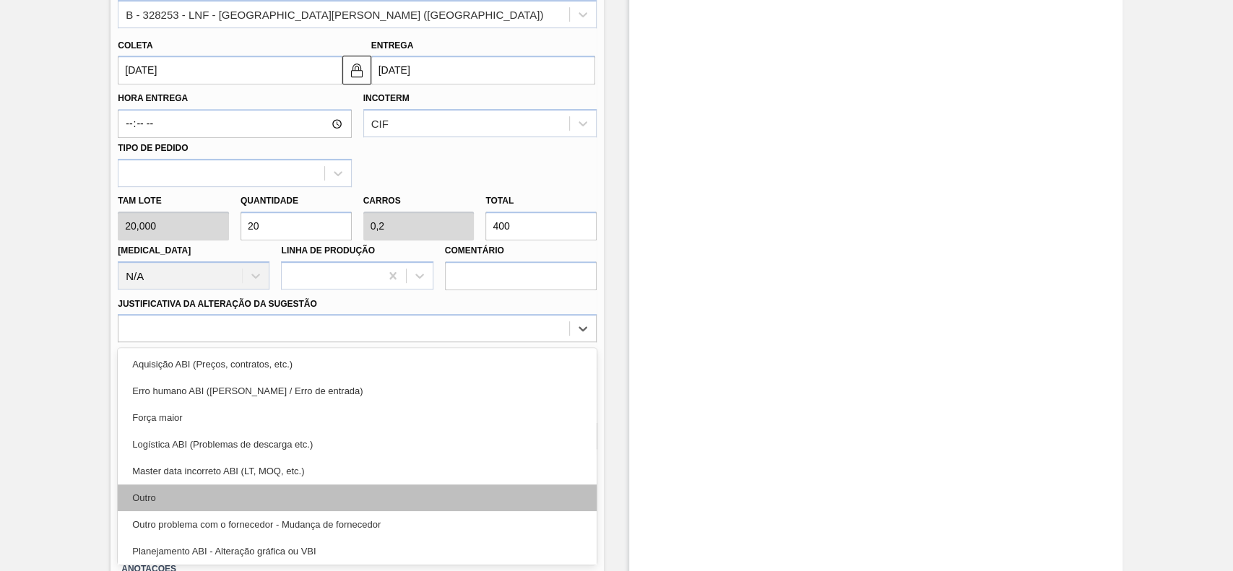
click at [208, 493] on div "Outro" at bounding box center [357, 498] width 479 height 27
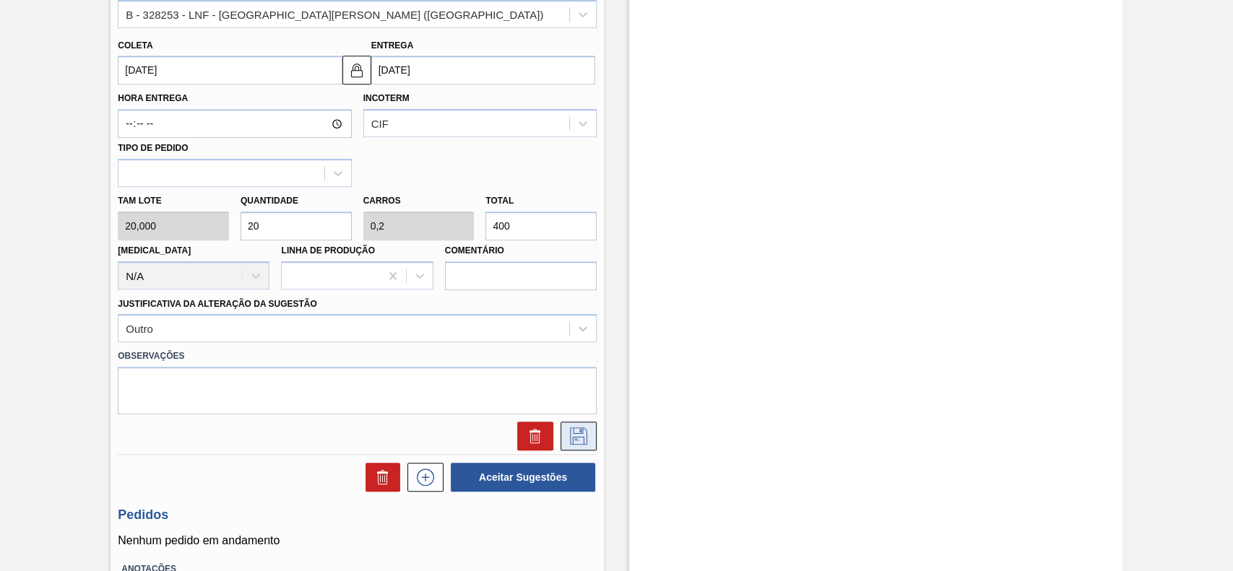
click at [582, 438] on icon at bounding box center [578, 436] width 17 height 17
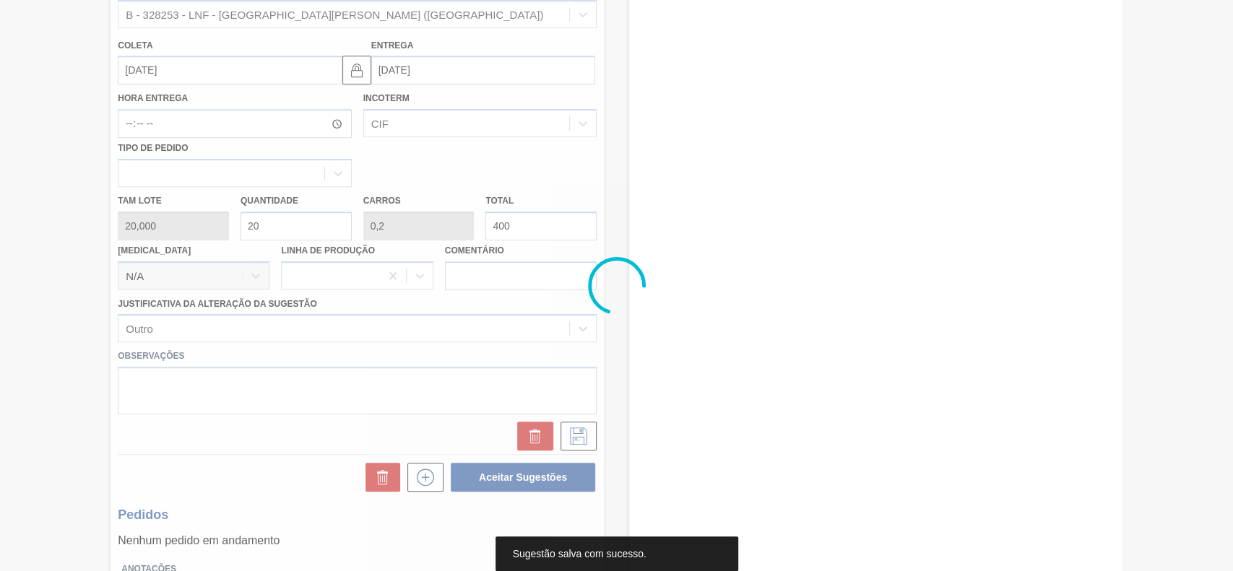
scroll to position [50, 0]
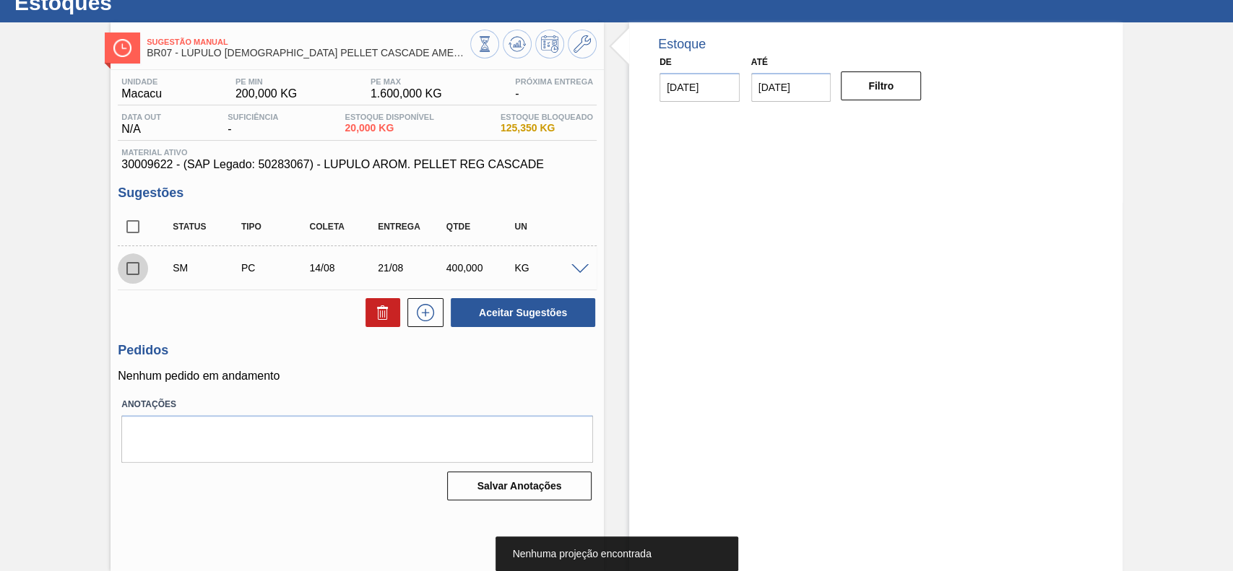
click at [129, 274] on input "checkbox" at bounding box center [133, 268] width 30 height 30
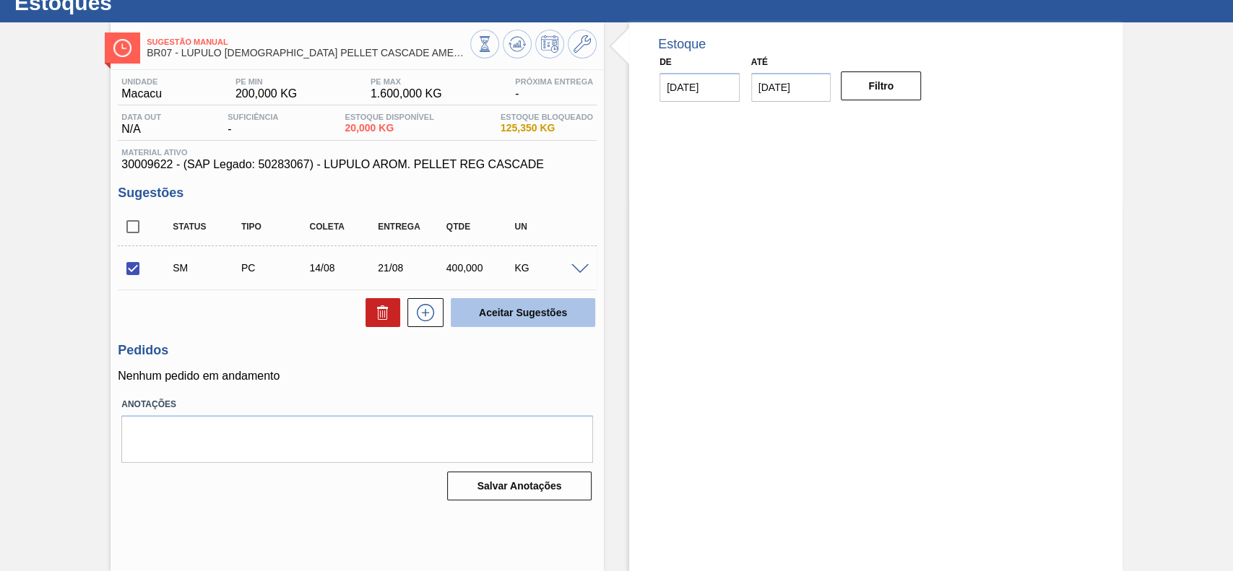
click at [465, 310] on button "Aceitar Sugestões" at bounding box center [523, 312] width 144 height 29
checkbox input "false"
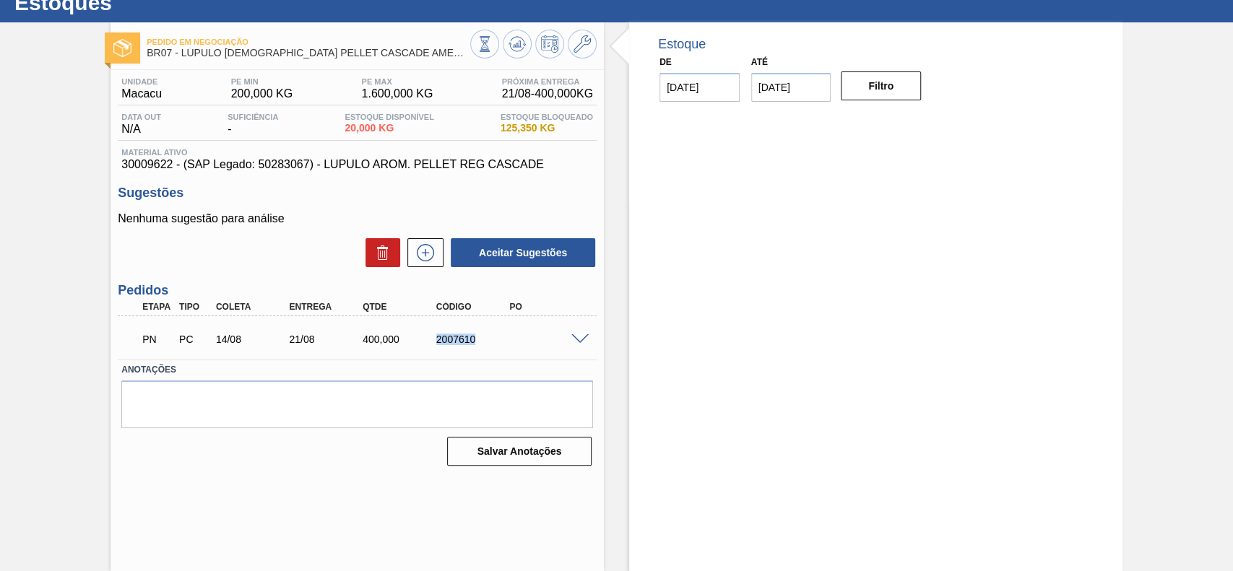
drag, startPoint x: 474, startPoint y: 341, endPoint x: 404, endPoint y: 345, distance: 70.2
click at [404, 345] on div "PN PC 14/08 21/08 400,000 2007610" at bounding box center [353, 338] width 441 height 29
copy div "2007610"
